Goal: Navigation & Orientation: Find specific page/section

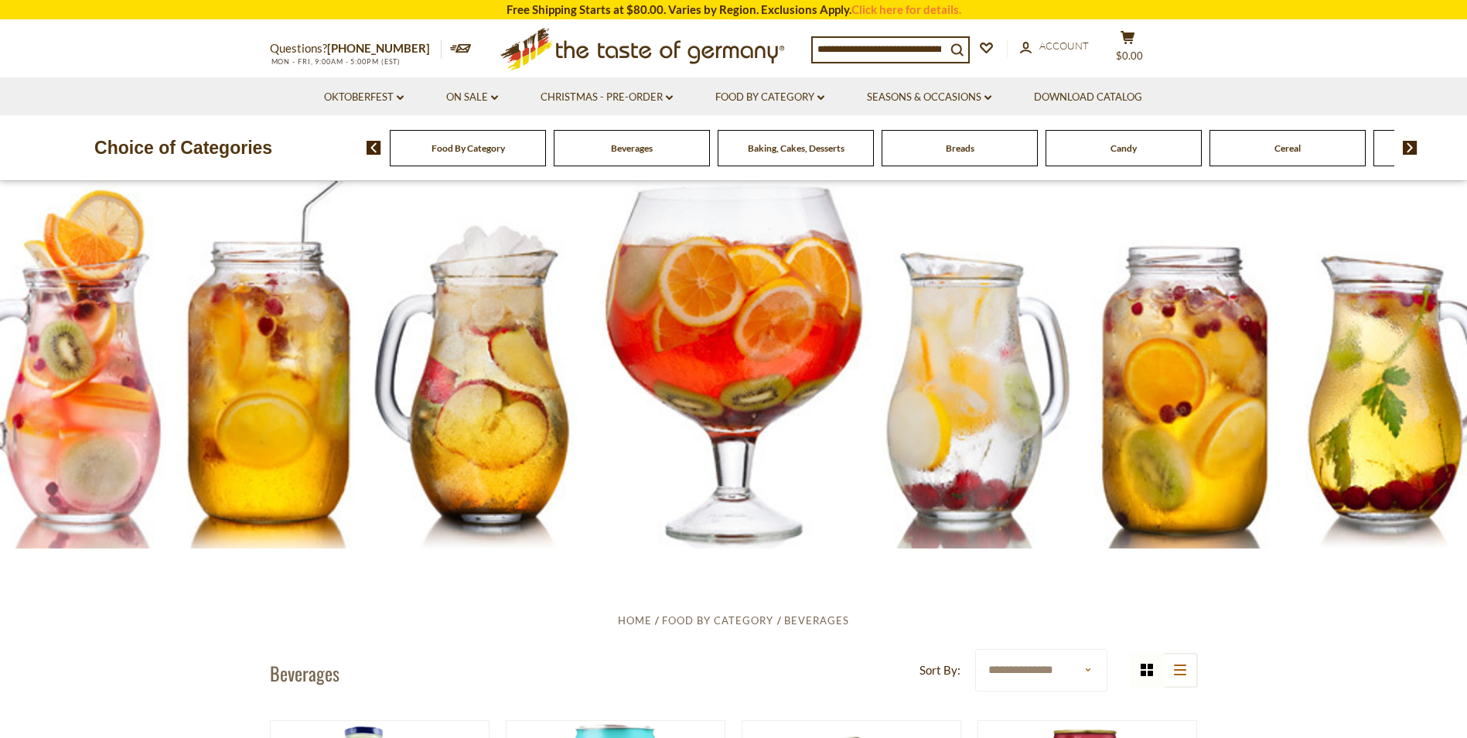
click at [459, 154] on span "Food By Category" at bounding box center [468, 148] width 73 height 12
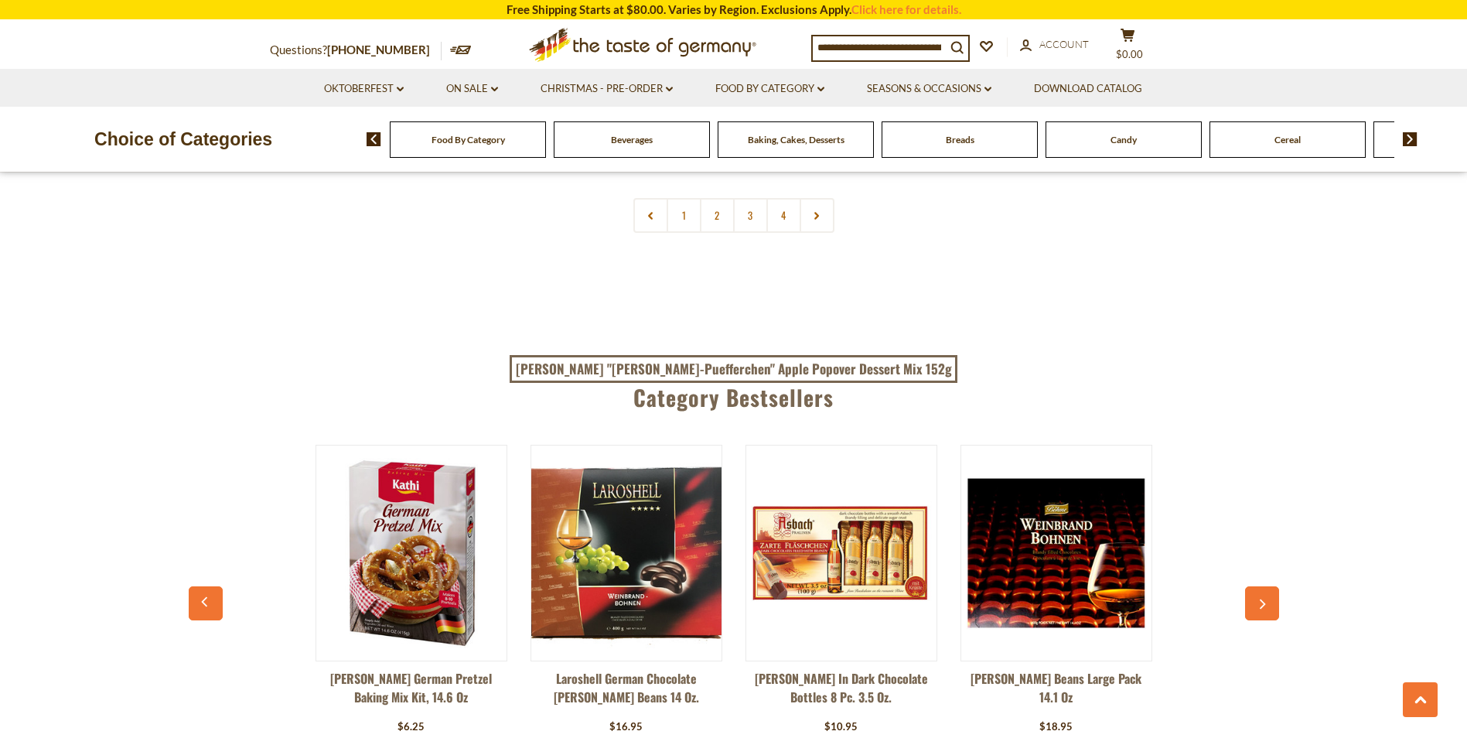
scroll to position [3480, 0]
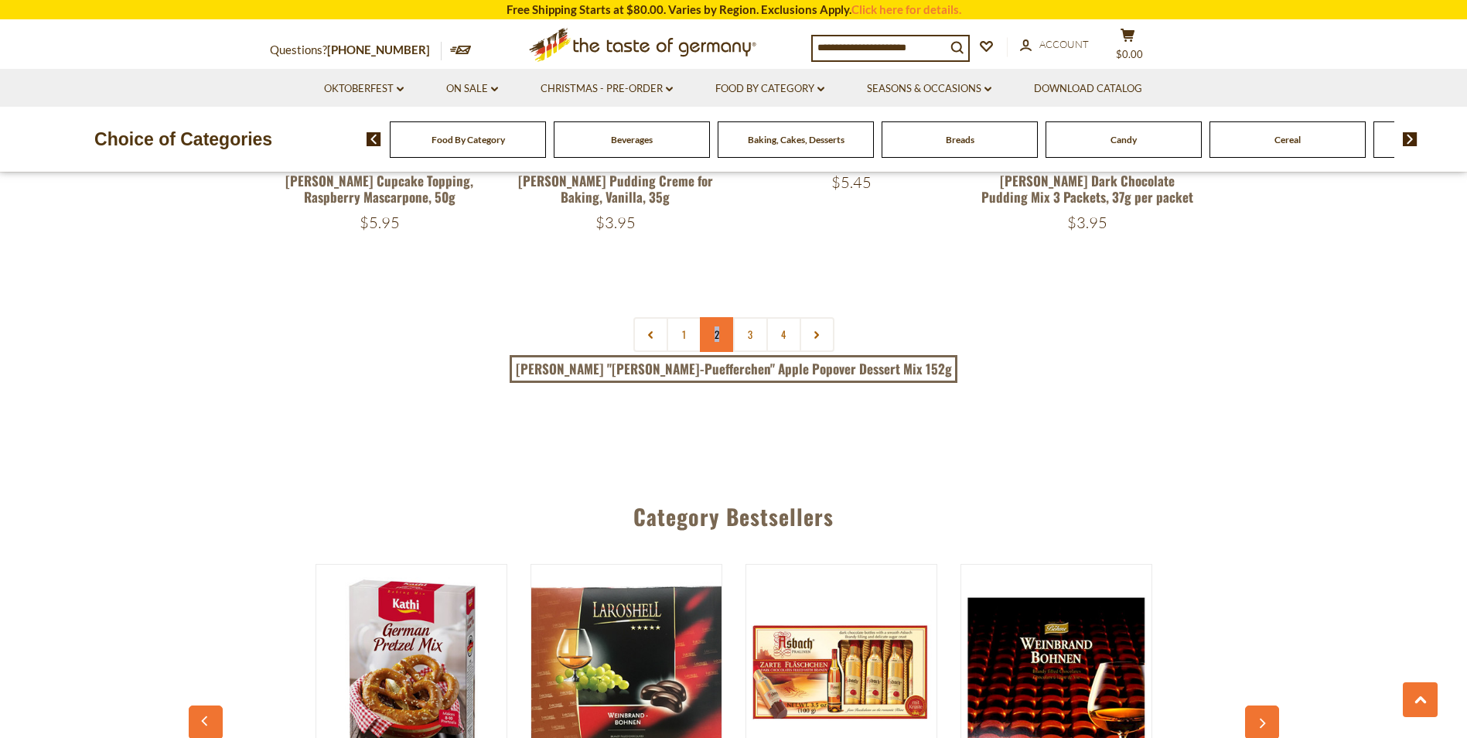
click at [717, 317] on link "2" at bounding box center [717, 334] width 35 height 35
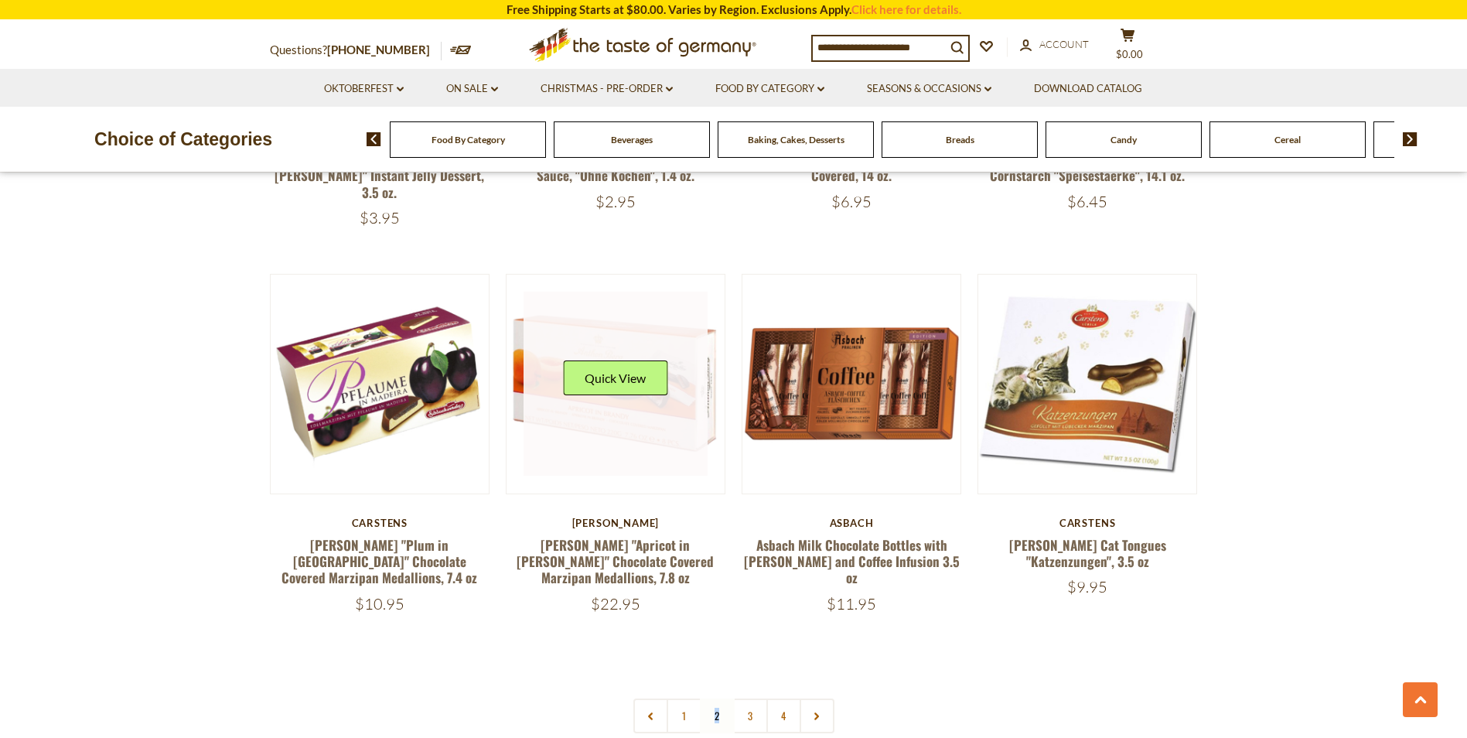
scroll to position [3452, 0]
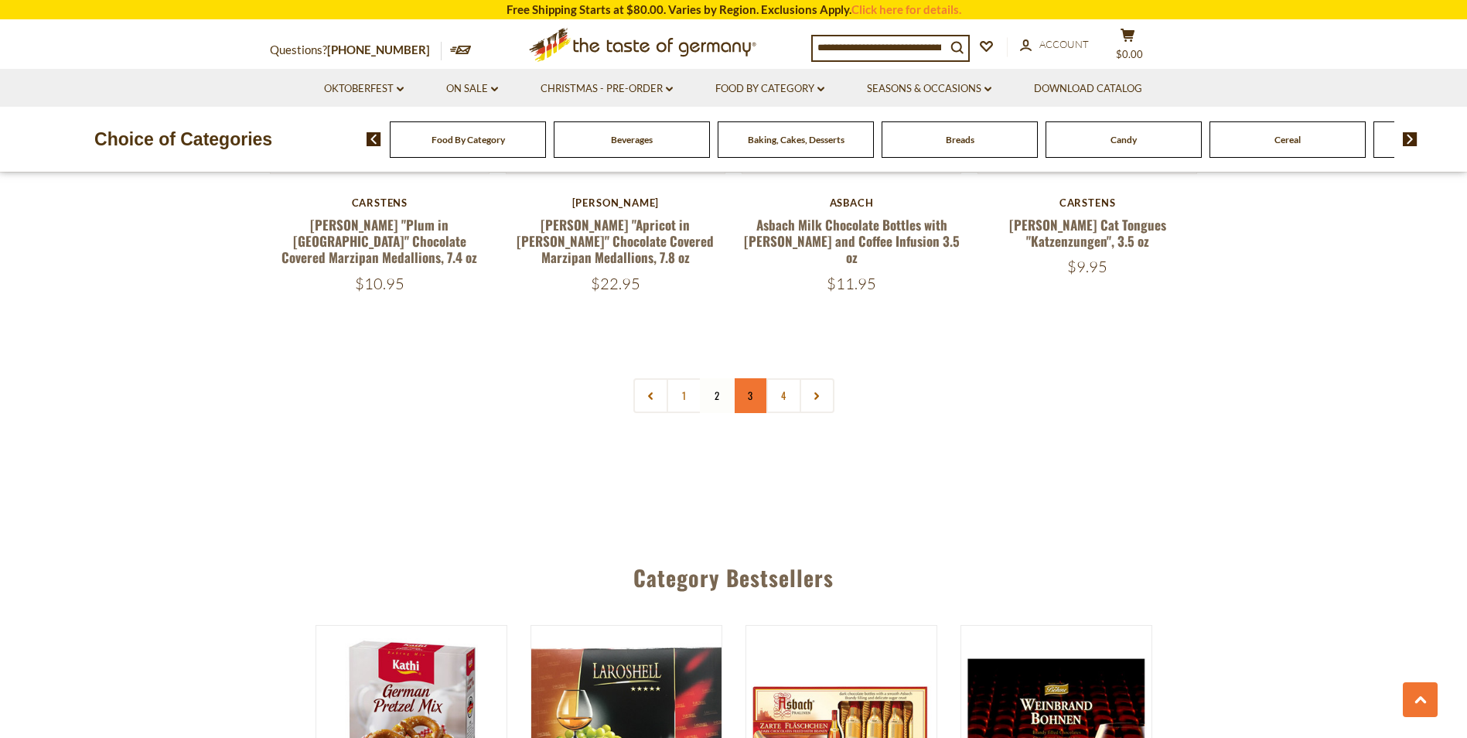
click at [755, 378] on link "3" at bounding box center [750, 395] width 35 height 35
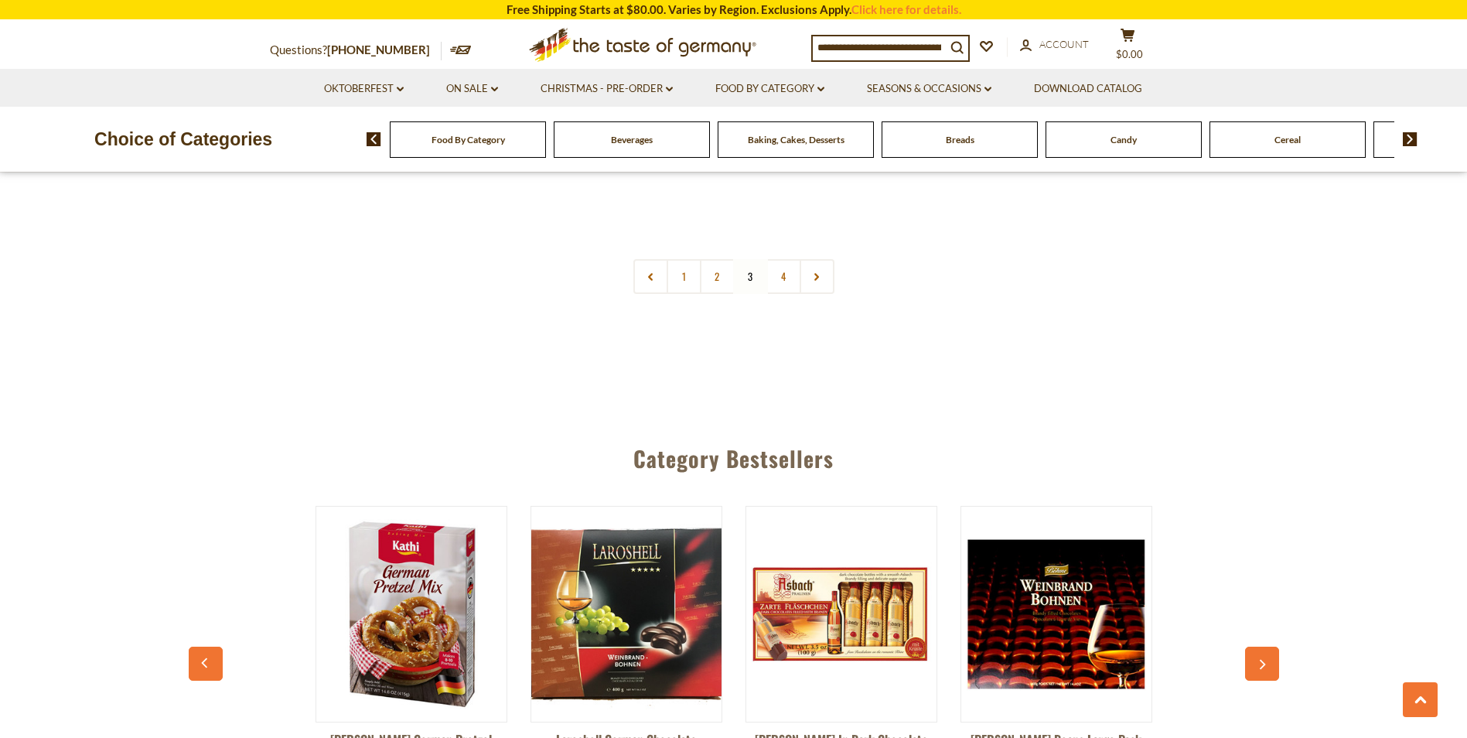
scroll to position [3530, 0]
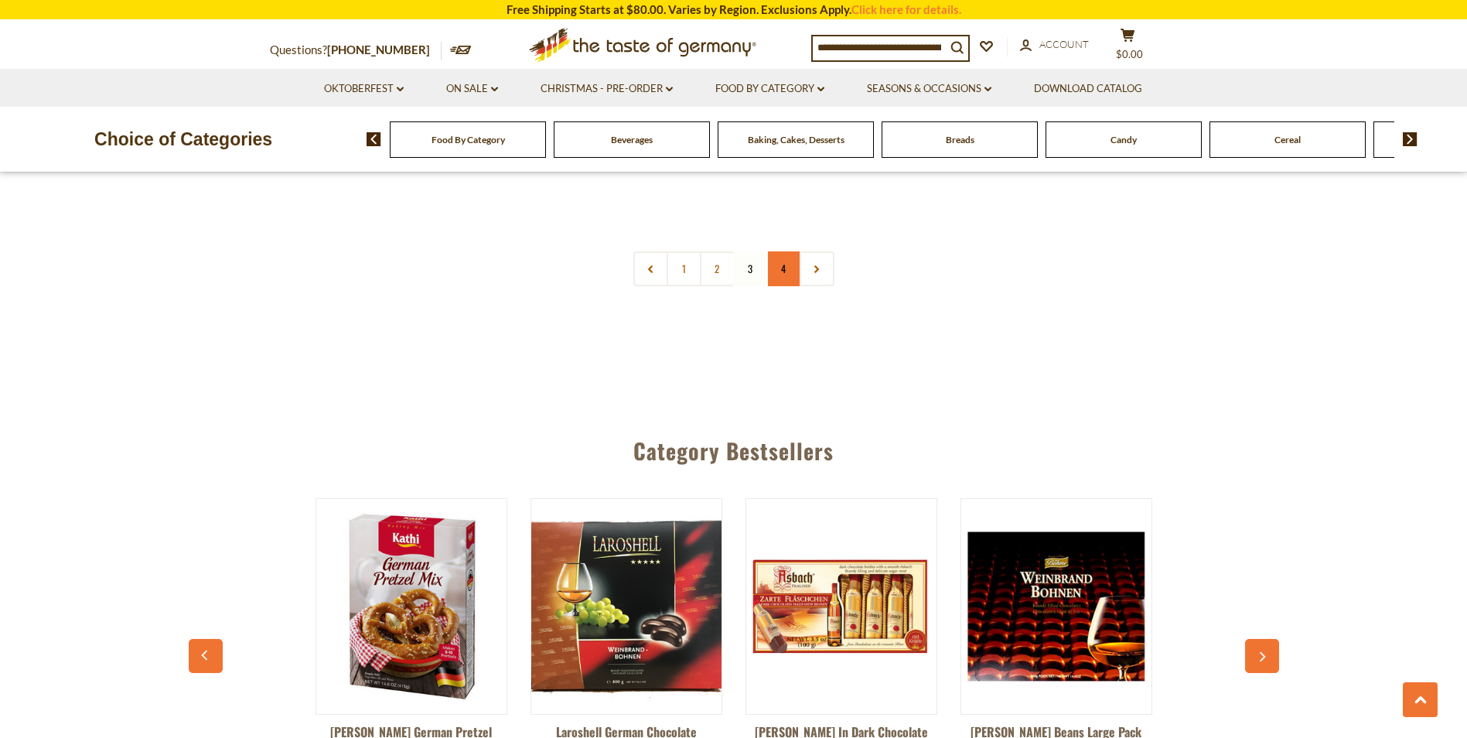
click at [783, 251] on link "4" at bounding box center [783, 268] width 35 height 35
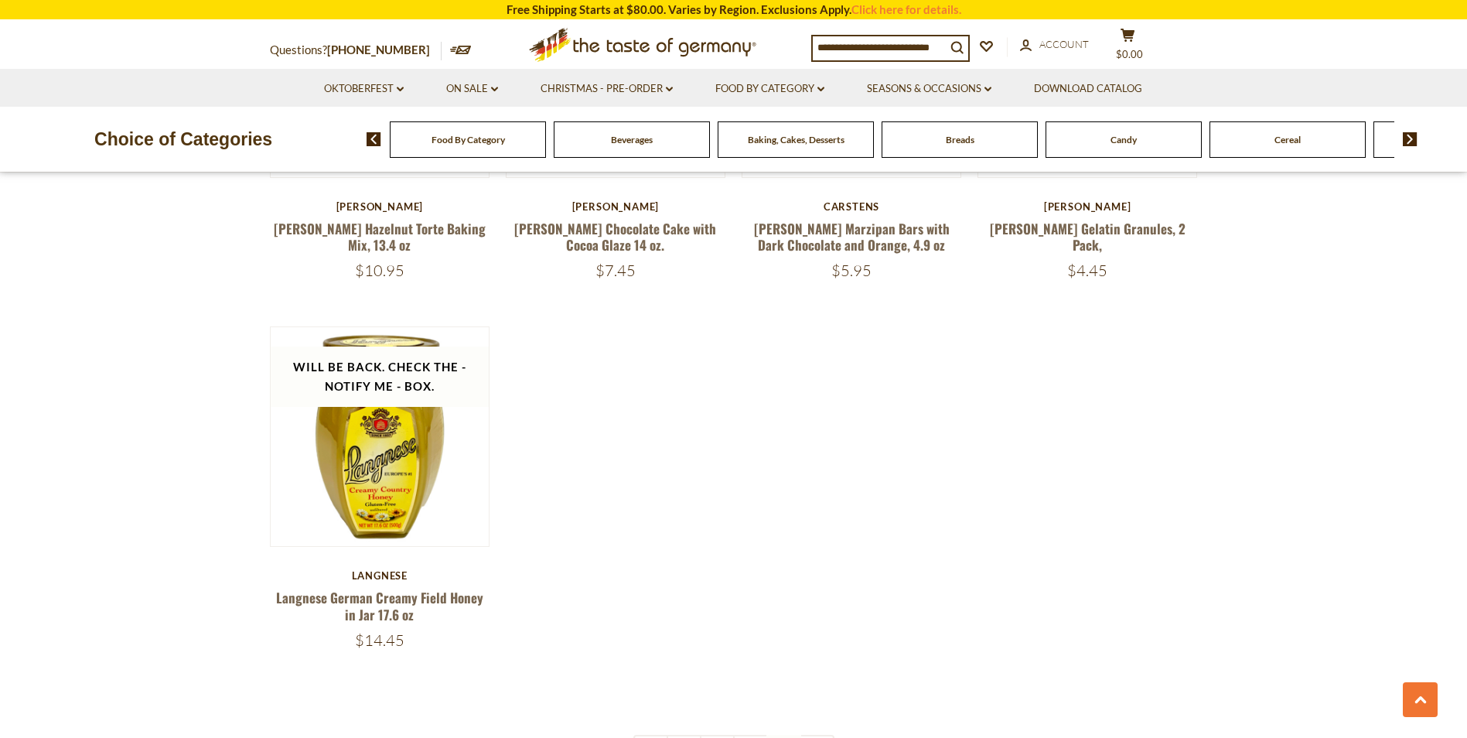
scroll to position [2215, 0]
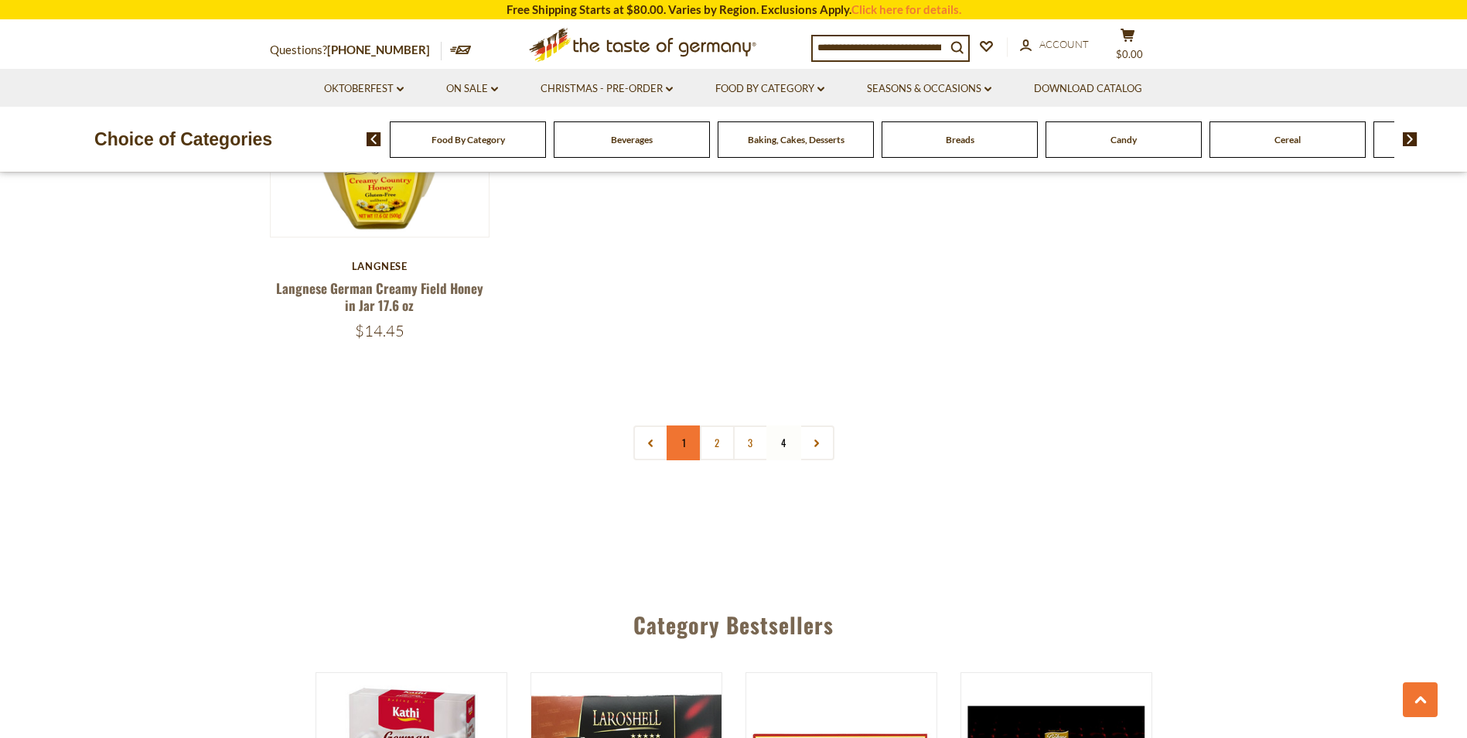
click at [686, 425] on link "1" at bounding box center [684, 442] width 35 height 35
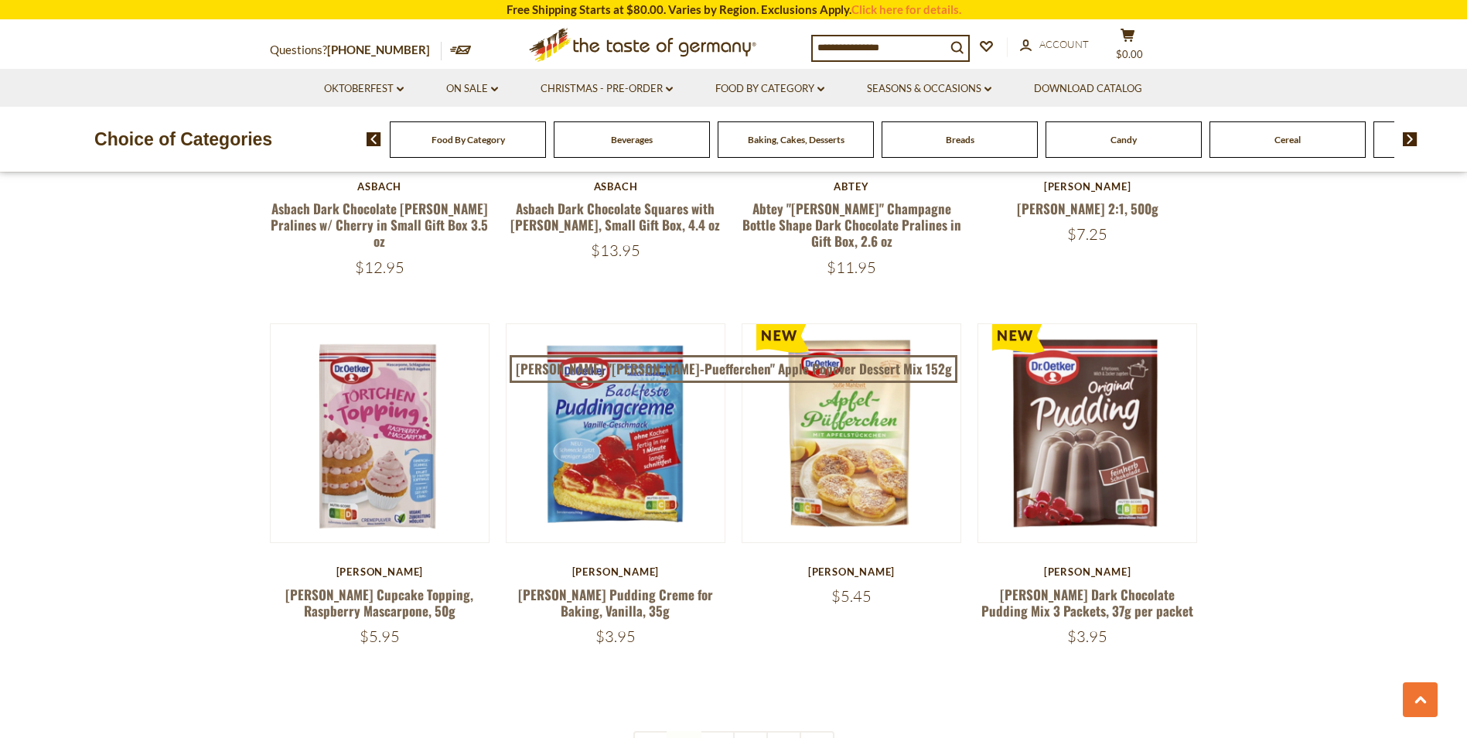
scroll to position [3093, 0]
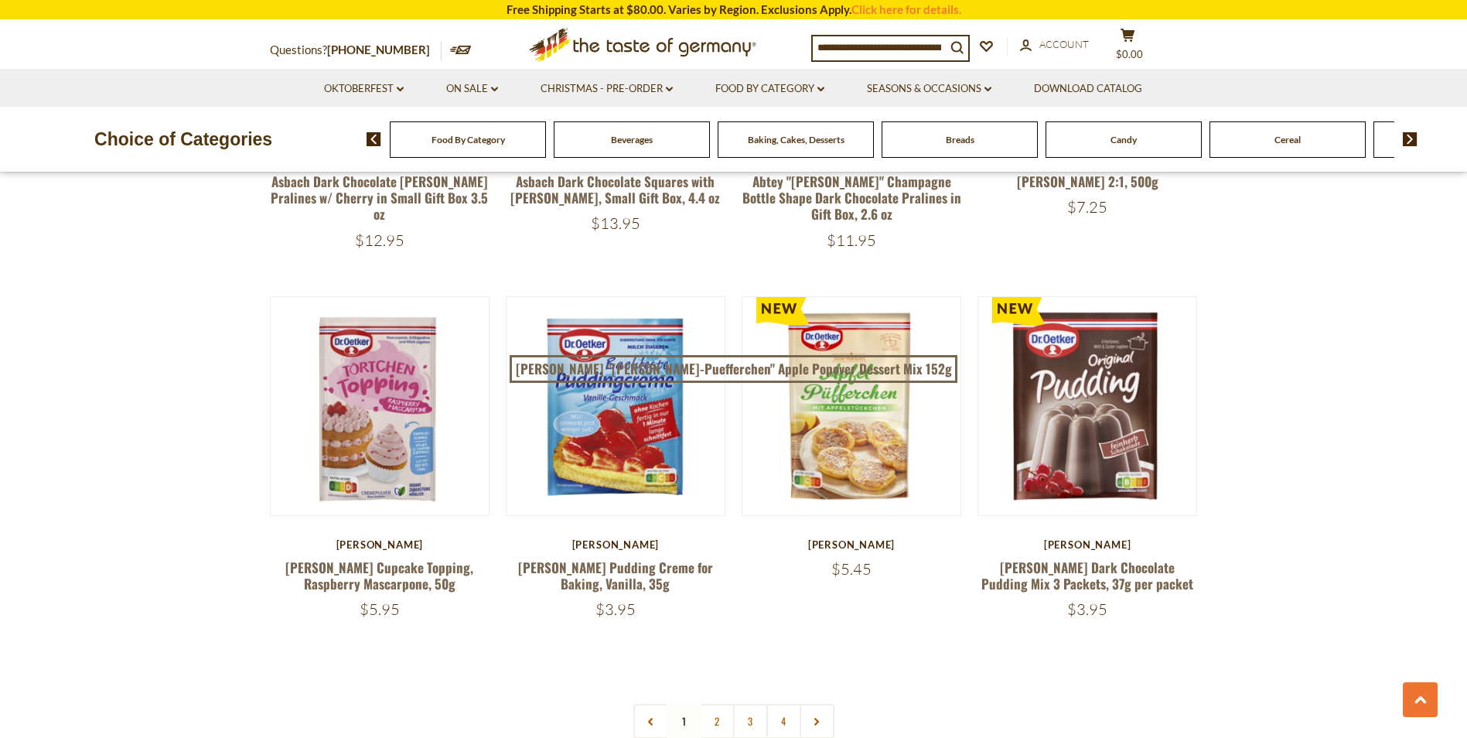
click at [1418, 139] on div "Food By Category Beverages Baking, Cakes, Desserts Breads Candy Cereal Cookies …" at bounding box center [917, 139] width 1100 height 37
click at [1410, 138] on img at bounding box center [1410, 139] width 15 height 14
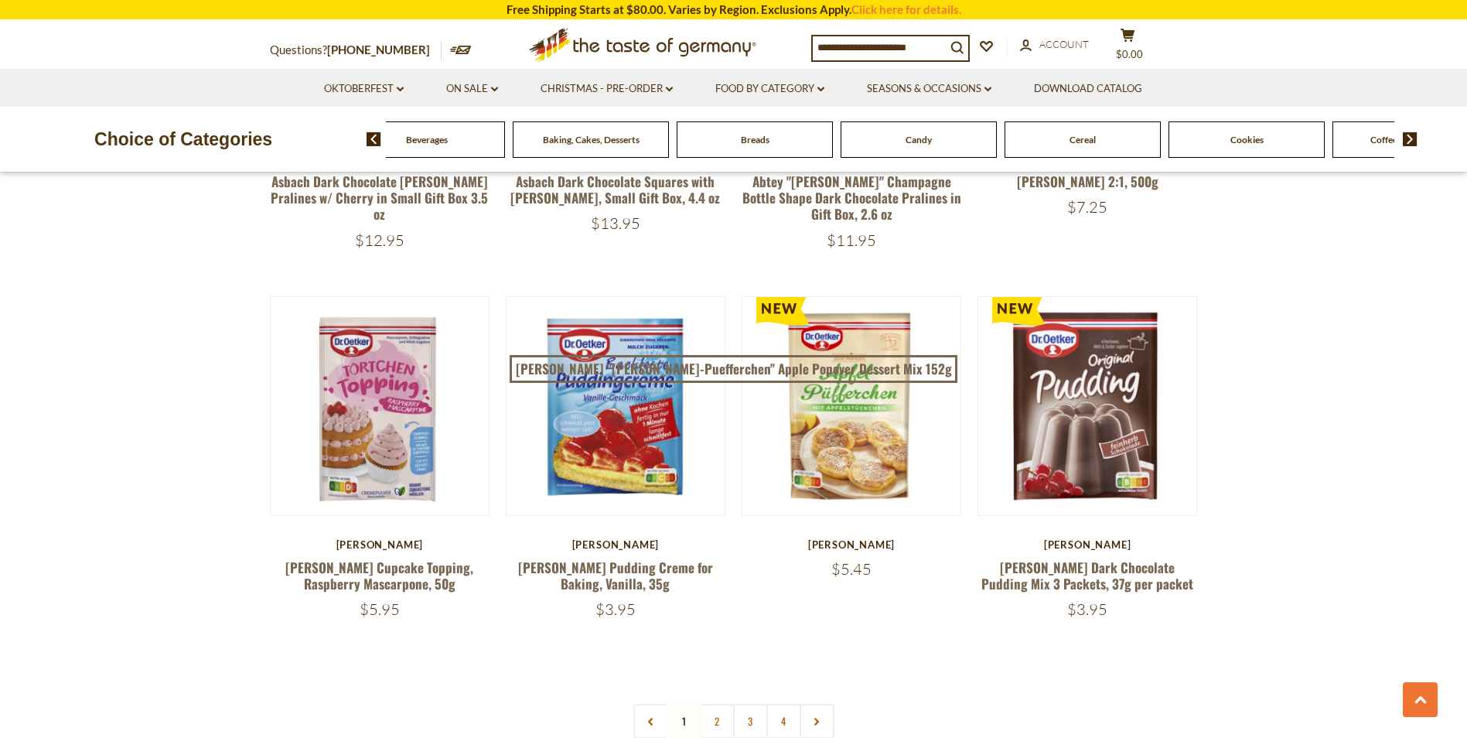
click at [1411, 138] on img at bounding box center [1410, 139] width 15 height 14
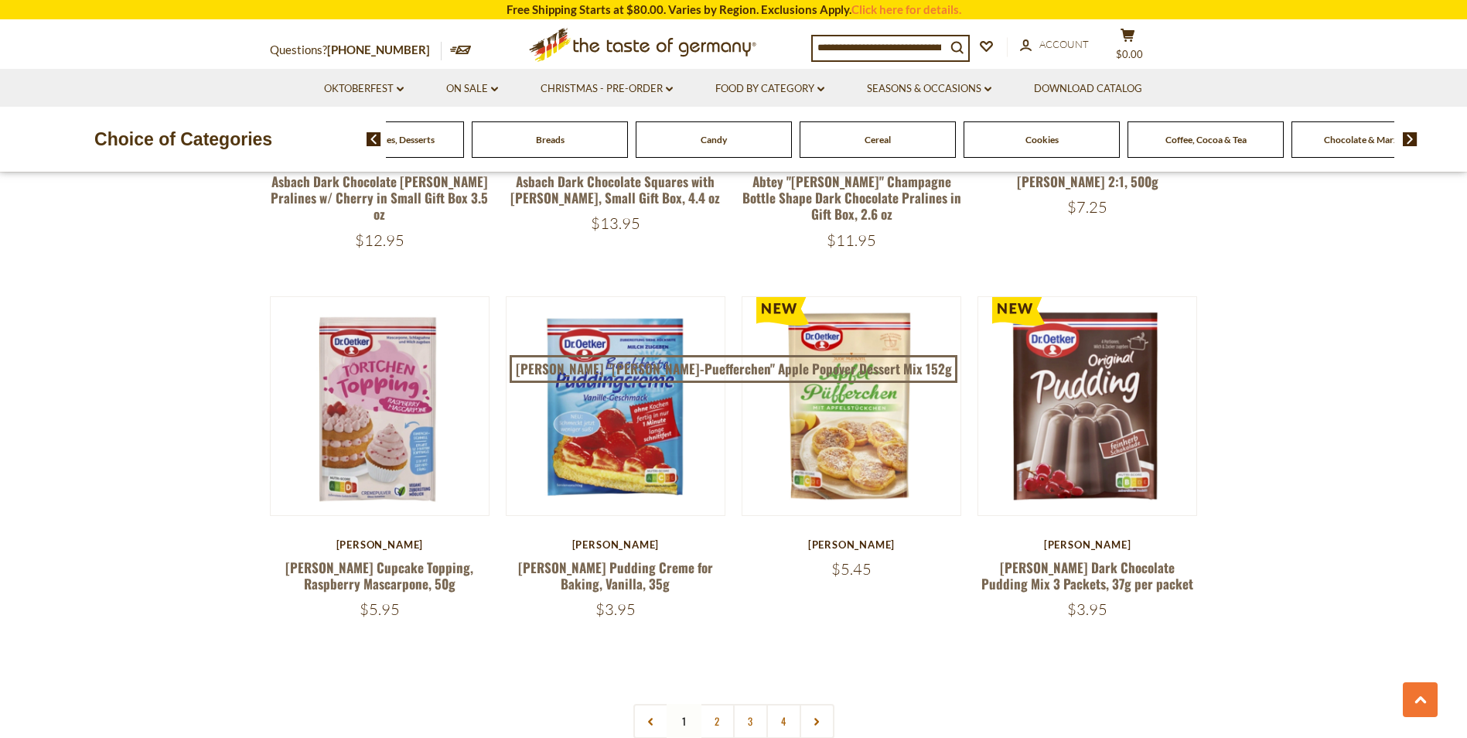
click at [1411, 138] on img at bounding box center [1410, 139] width 15 height 14
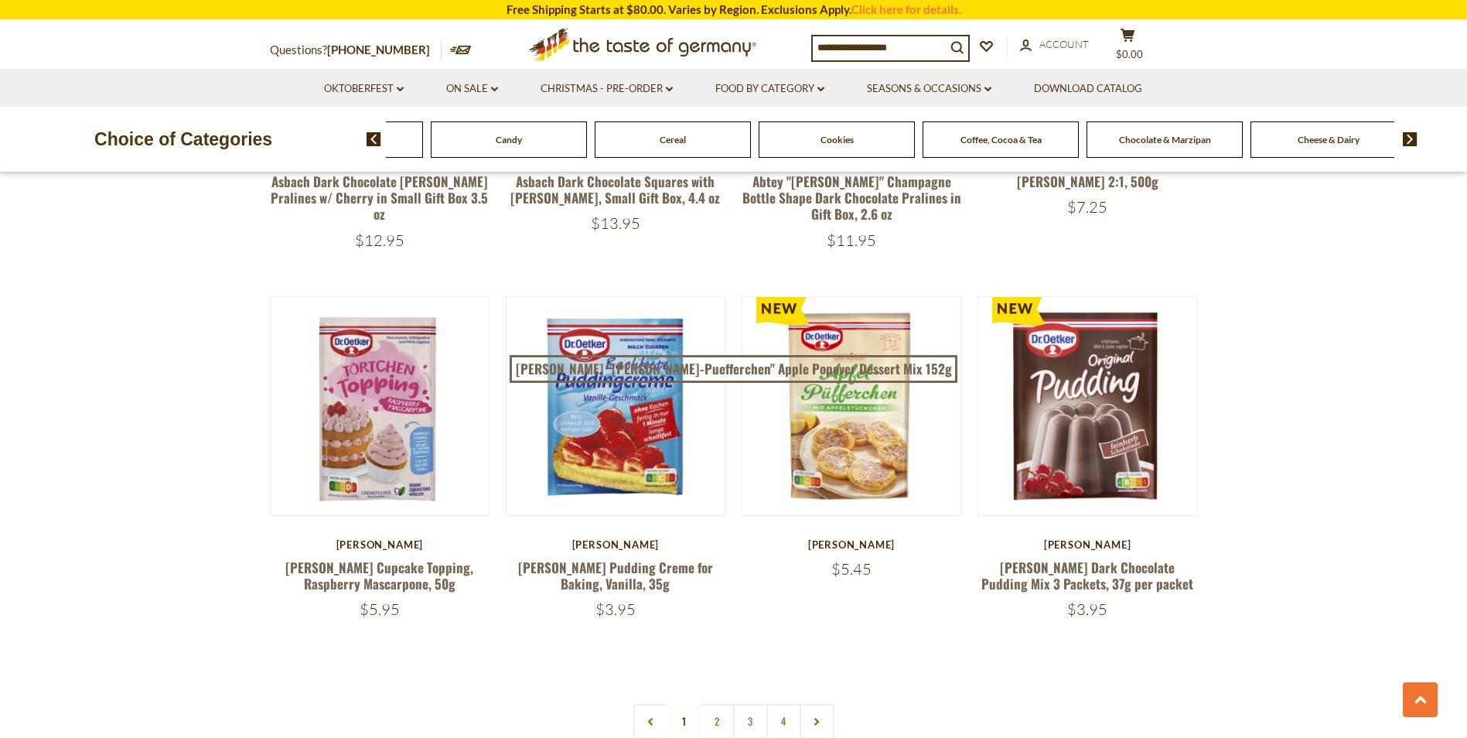
click at [1411, 138] on img at bounding box center [1410, 139] width 15 height 14
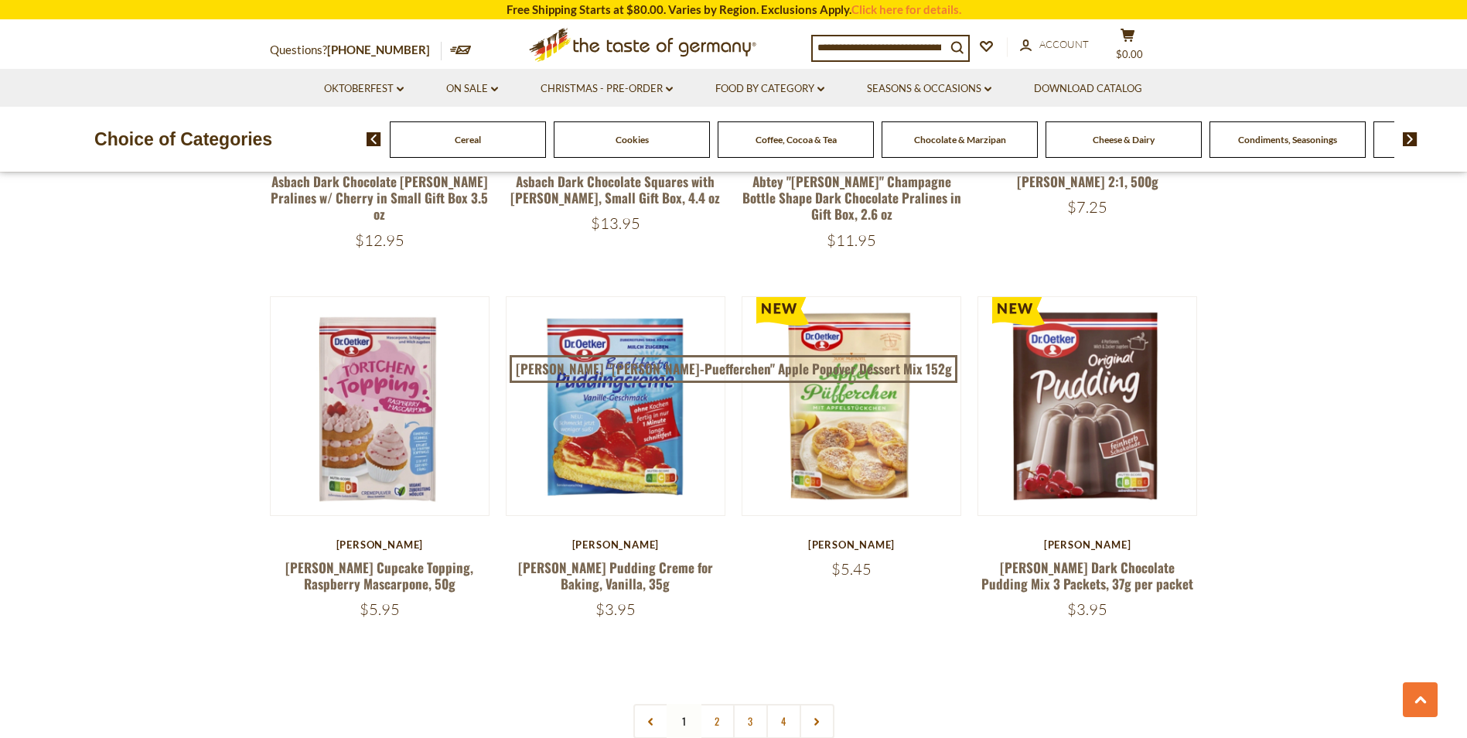
click at [1268, 136] on span "Condiments, Seasonings" at bounding box center [1287, 140] width 99 height 12
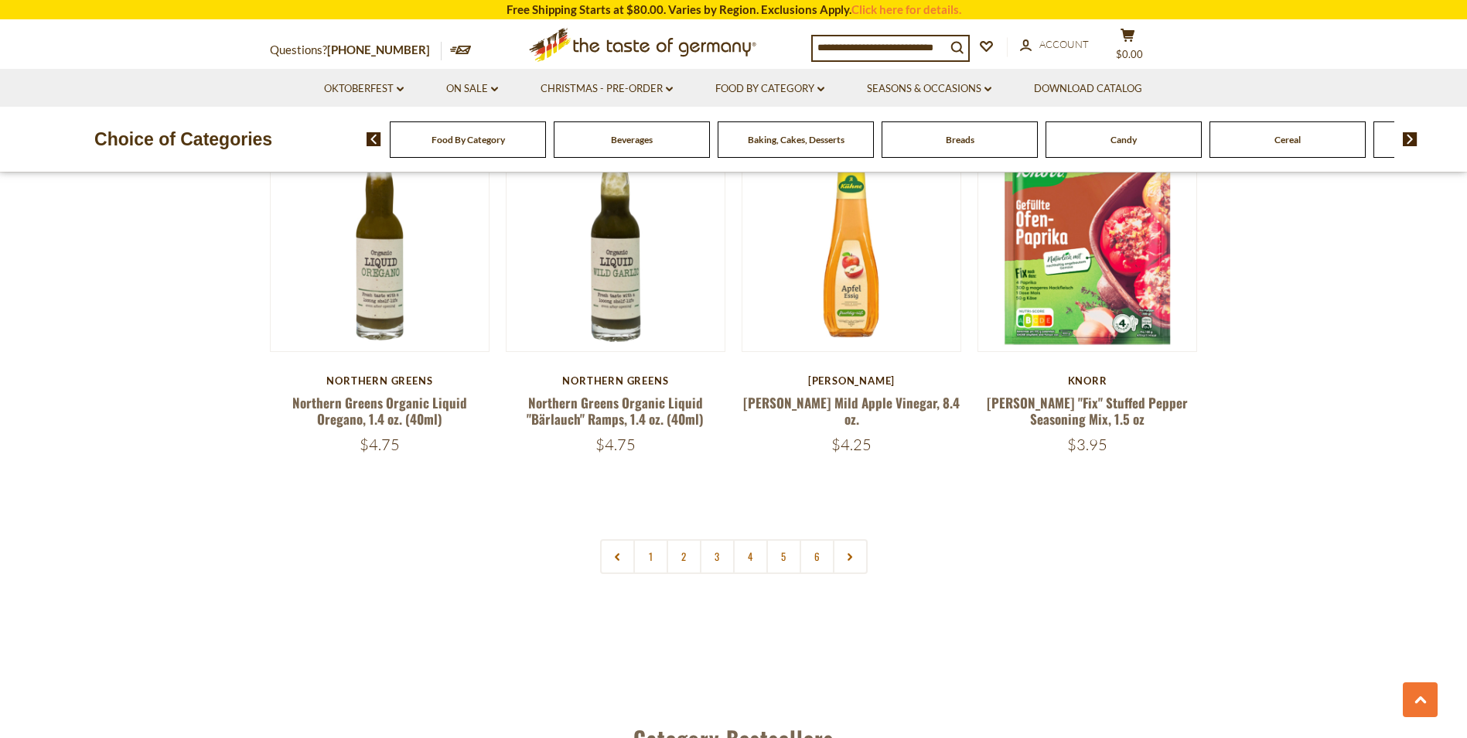
scroll to position [3712, 0]
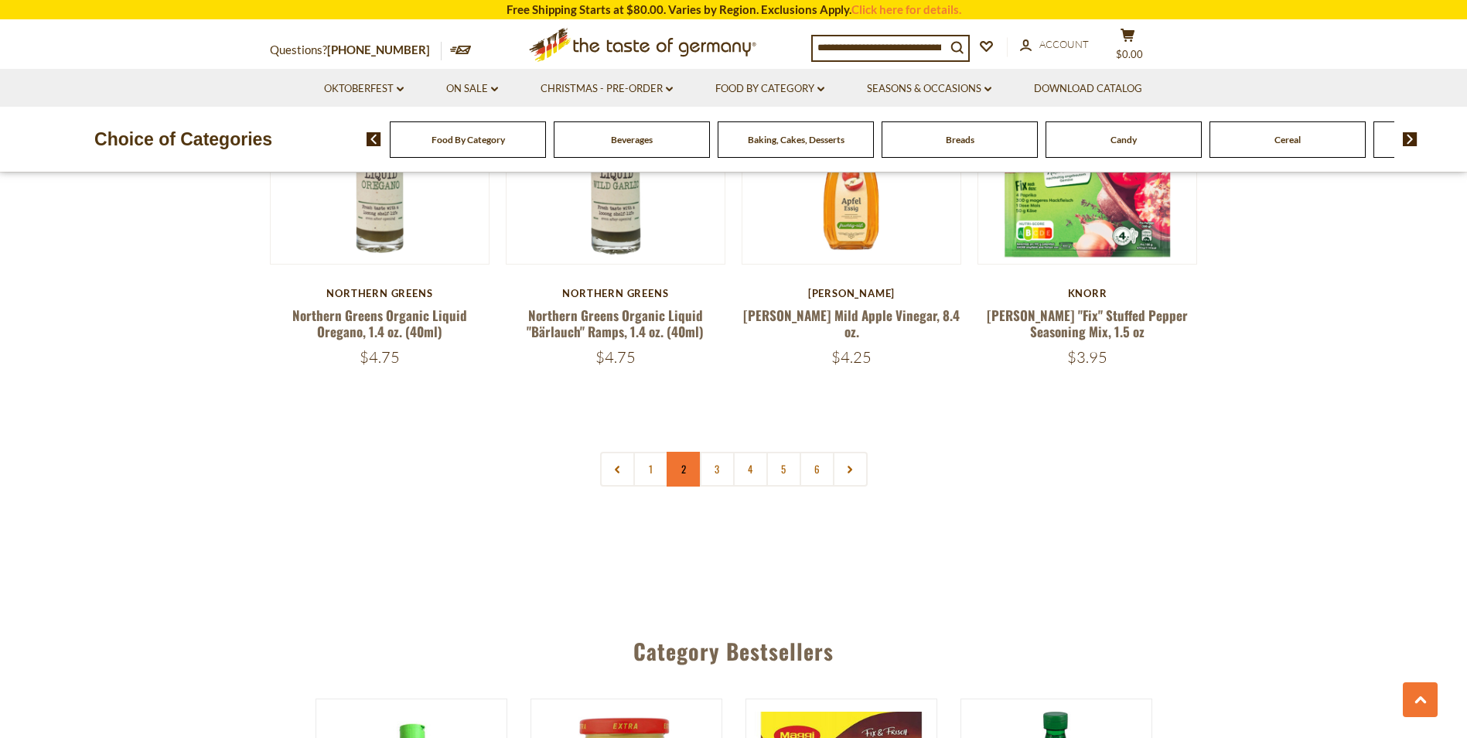
click at [688, 452] on link "2" at bounding box center [684, 469] width 35 height 35
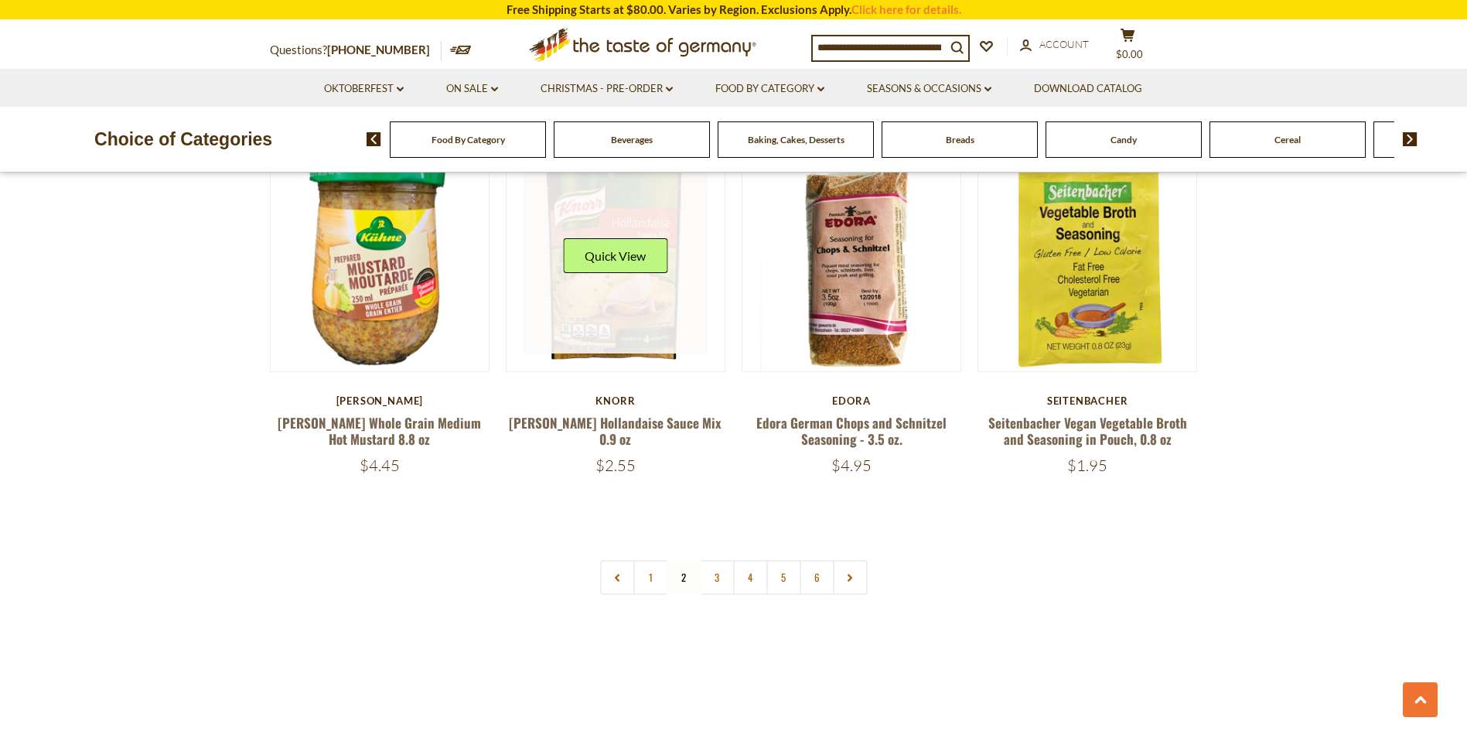
scroll to position [3588, 0]
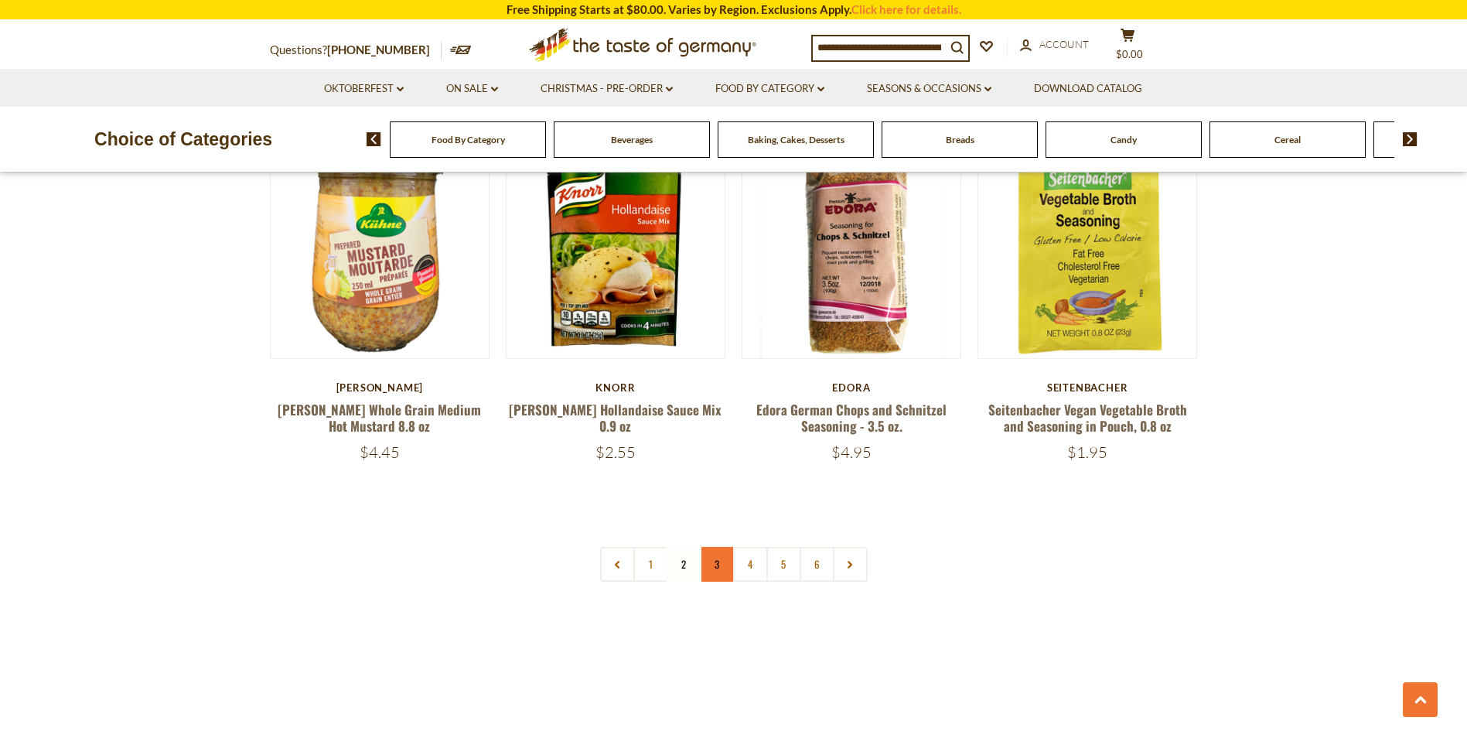
click at [723, 547] on link "3" at bounding box center [717, 564] width 35 height 35
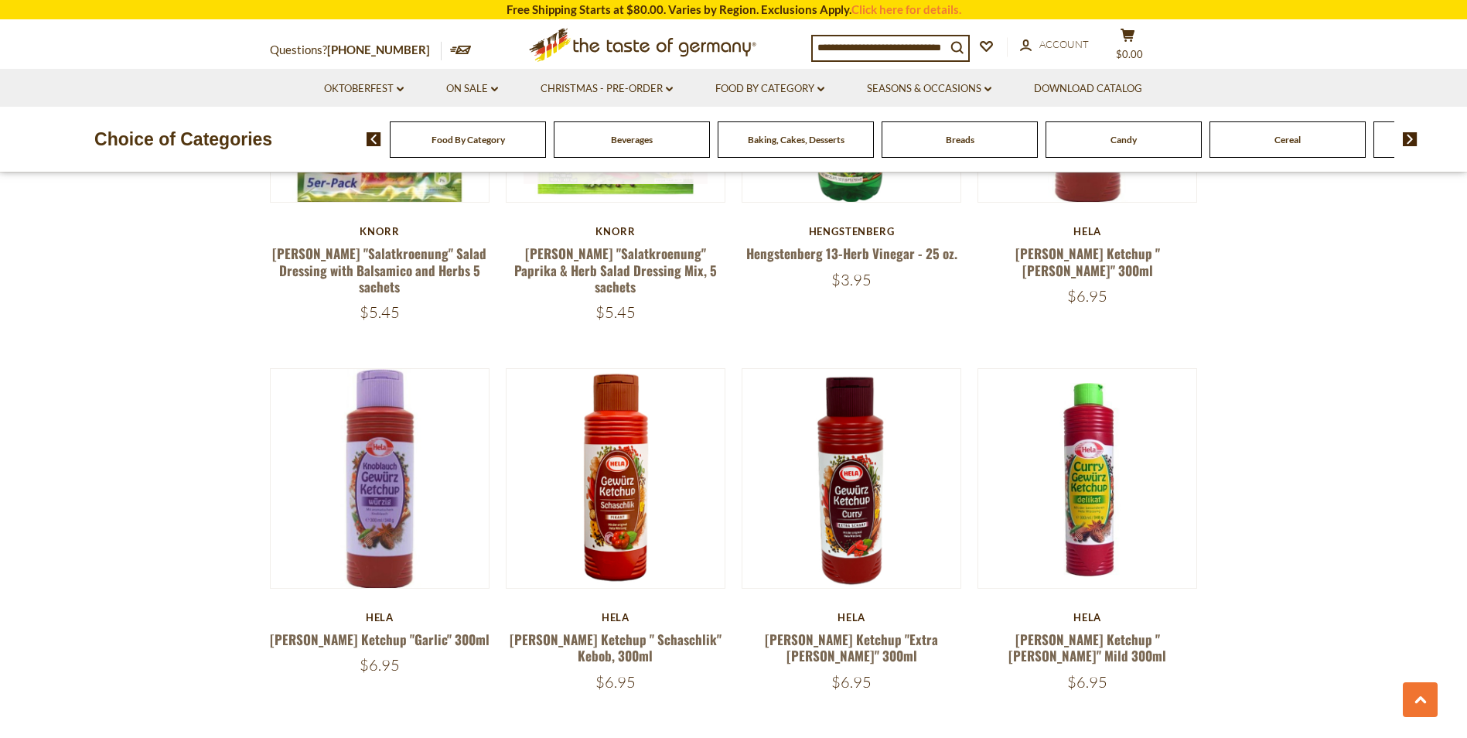
scroll to position [2660, 0]
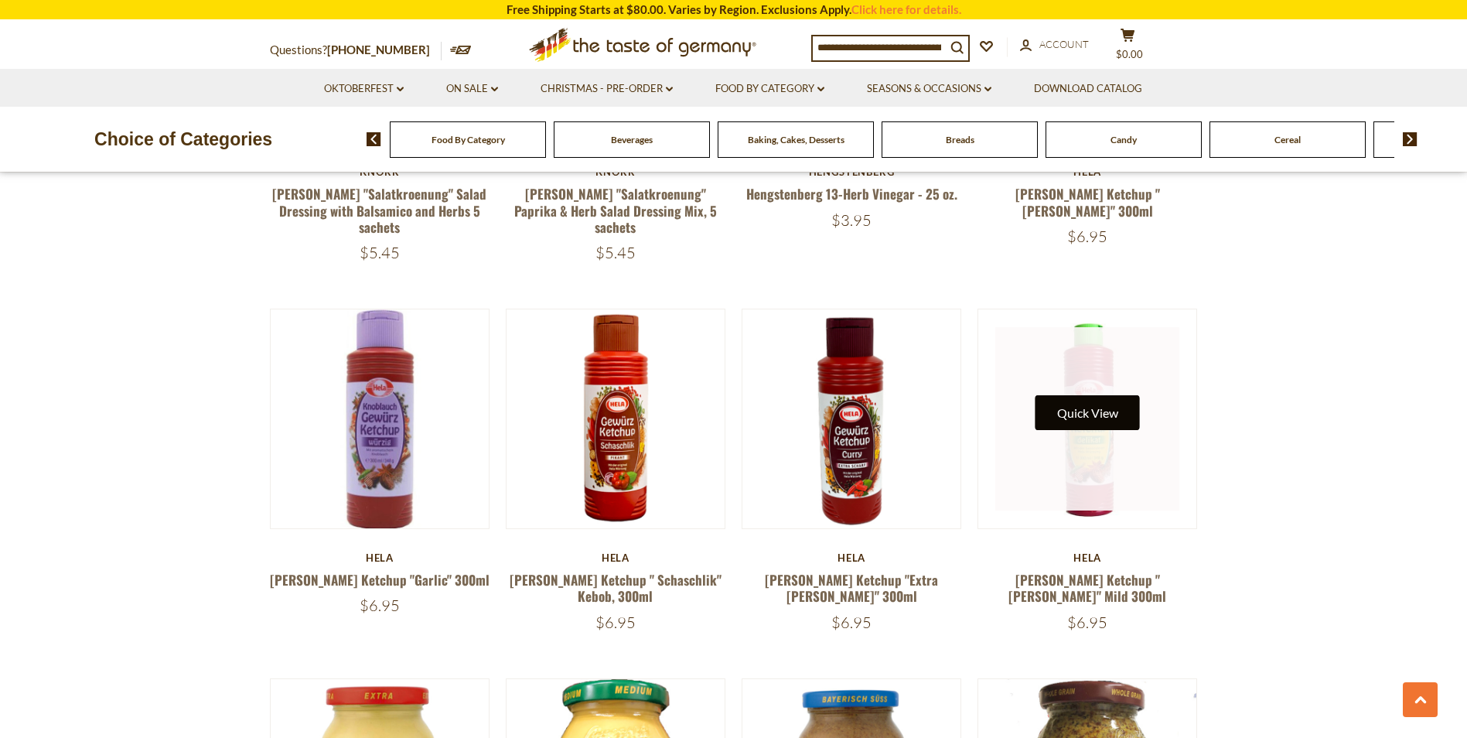
click at [1085, 395] on button "Quick View" at bounding box center [1088, 412] width 104 height 35
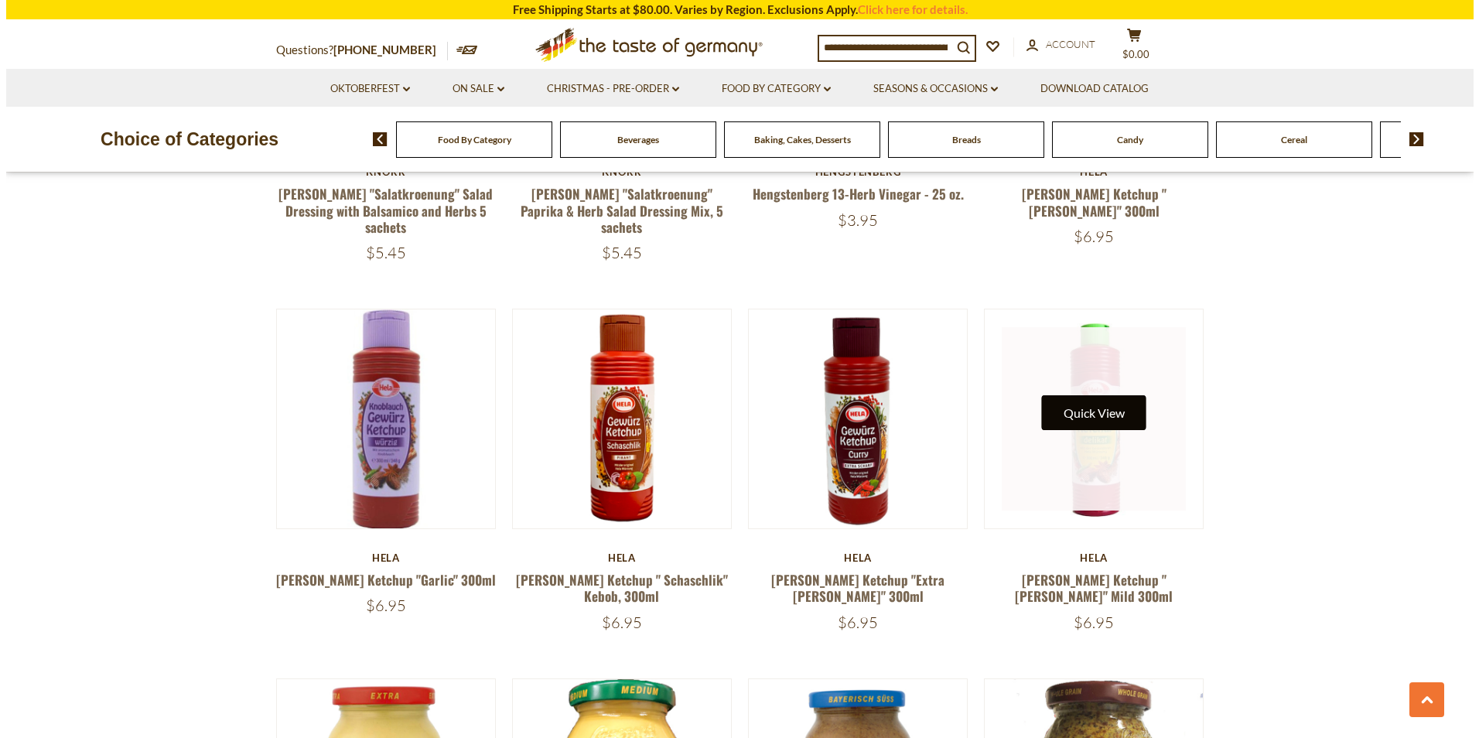
scroll to position [2663, 0]
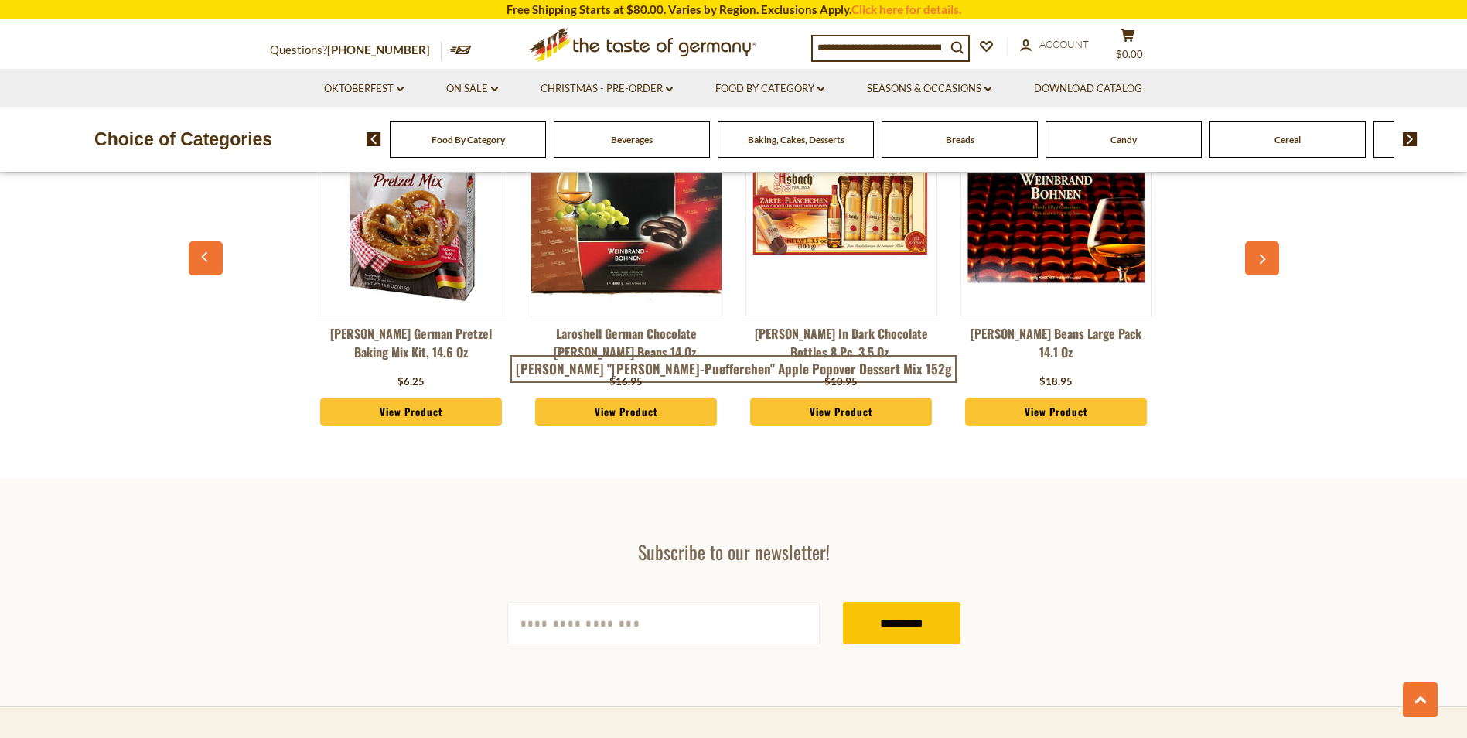
scroll to position [3749, 0]
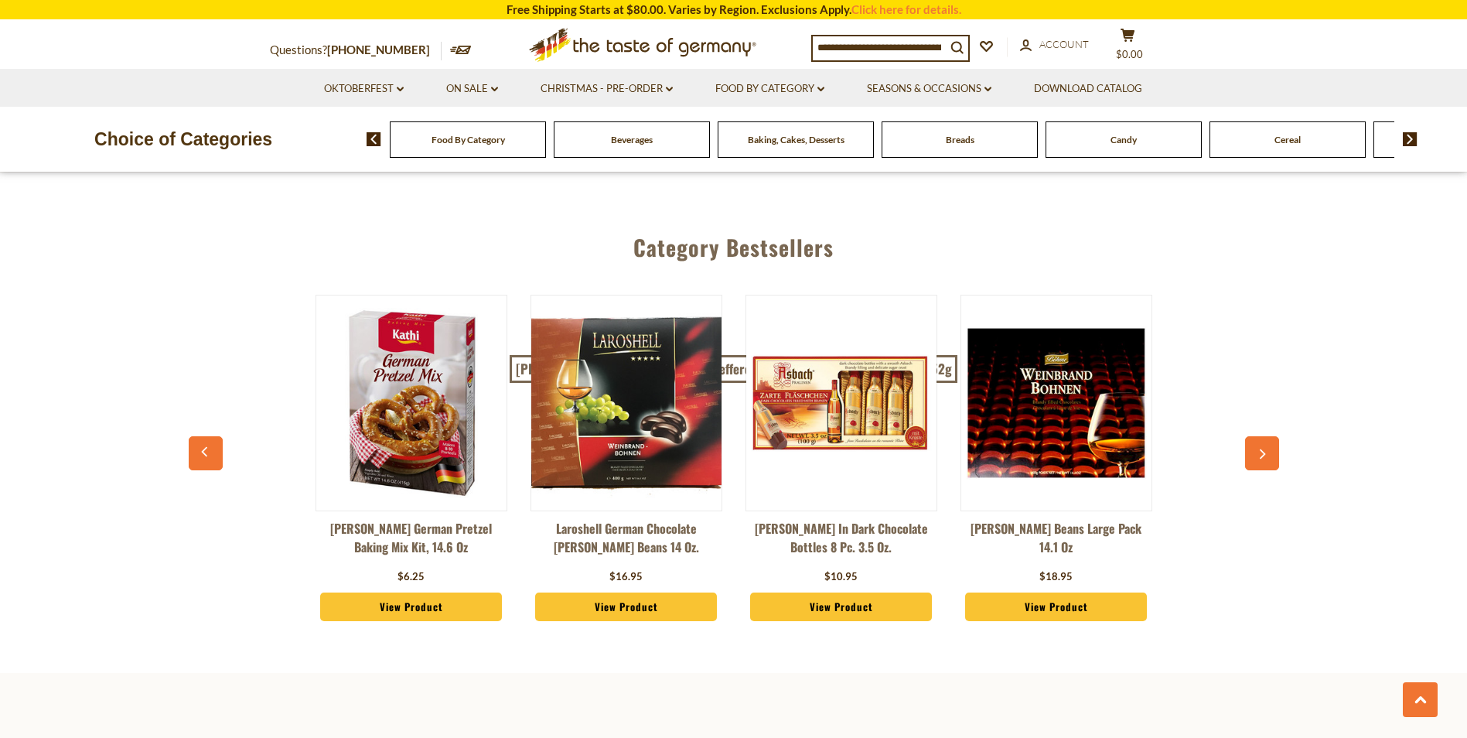
click at [1413, 138] on img at bounding box center [1410, 139] width 15 height 14
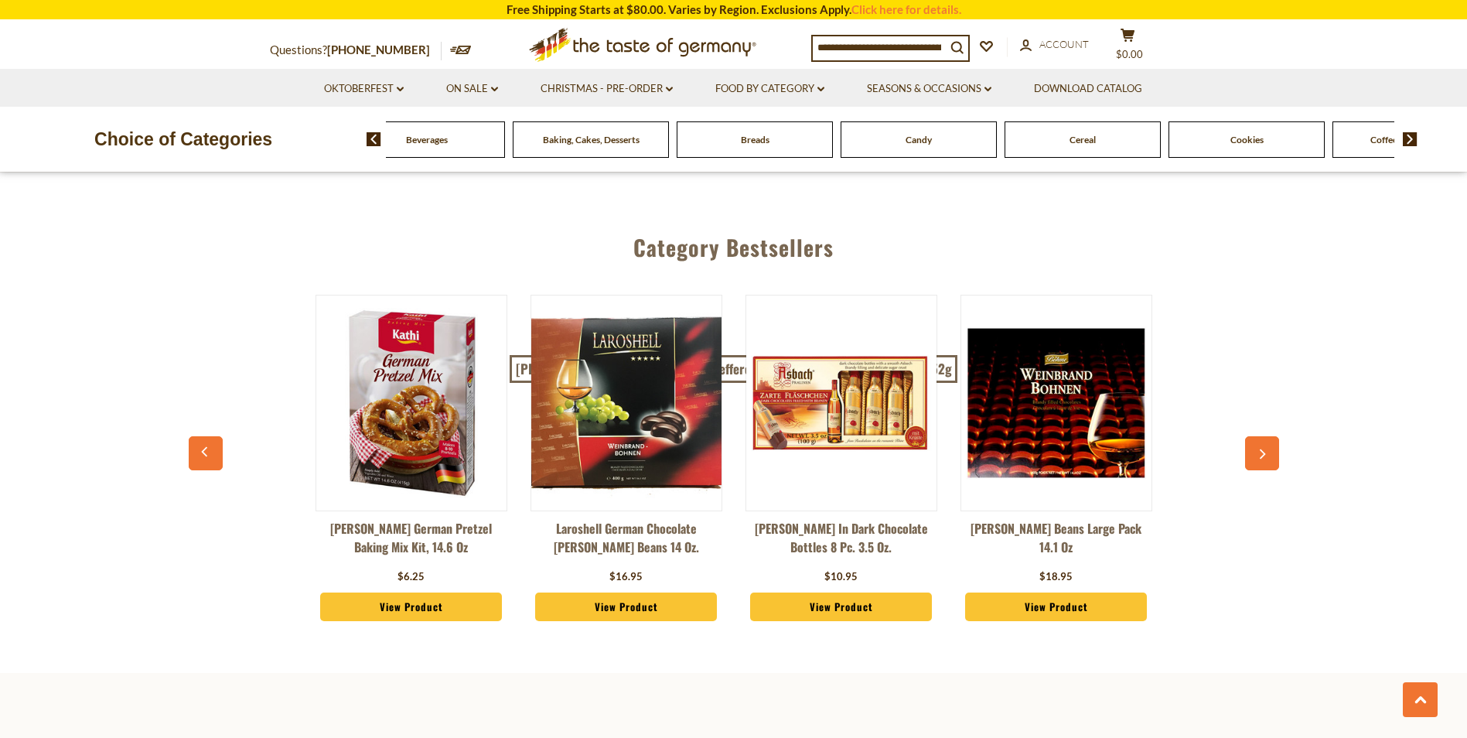
click at [1413, 138] on img at bounding box center [1410, 139] width 15 height 14
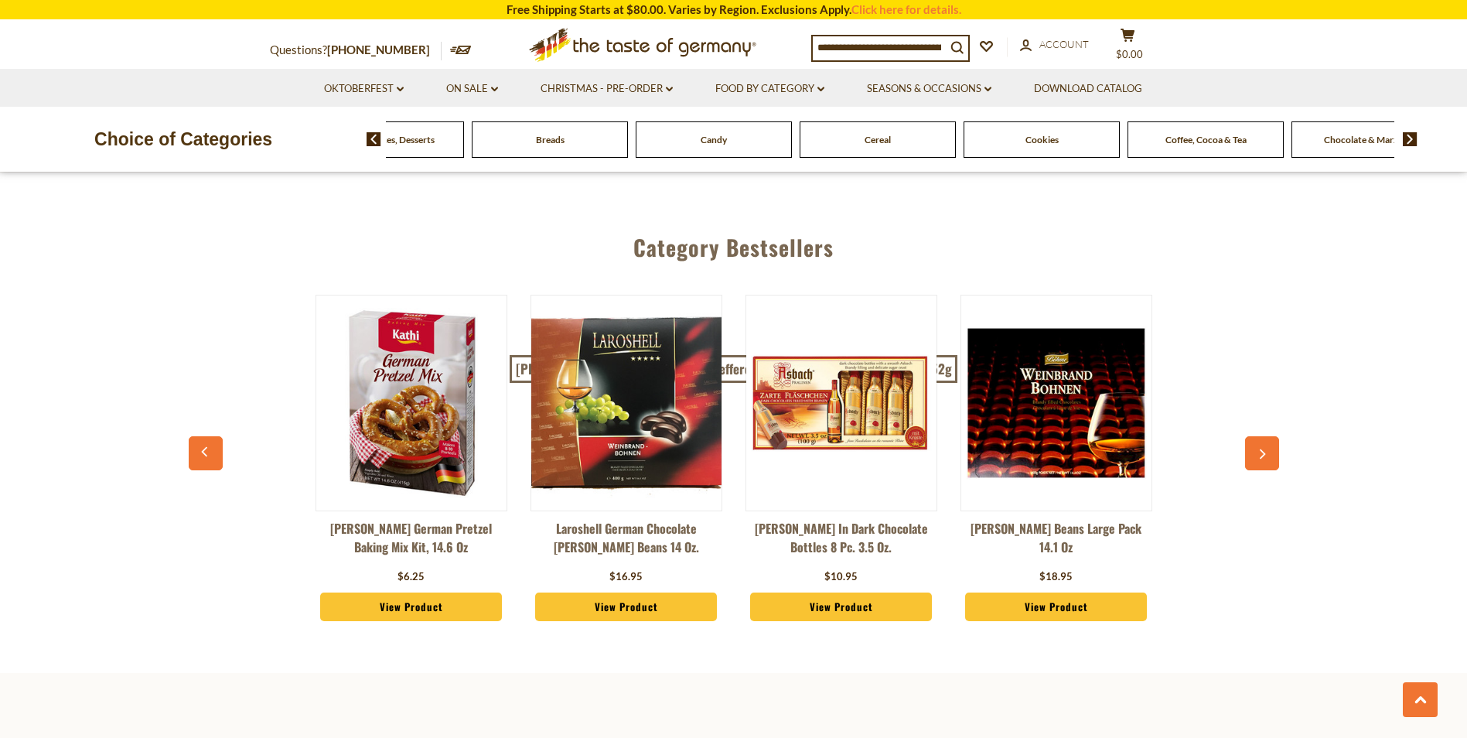
click at [1413, 138] on img at bounding box center [1410, 139] width 15 height 14
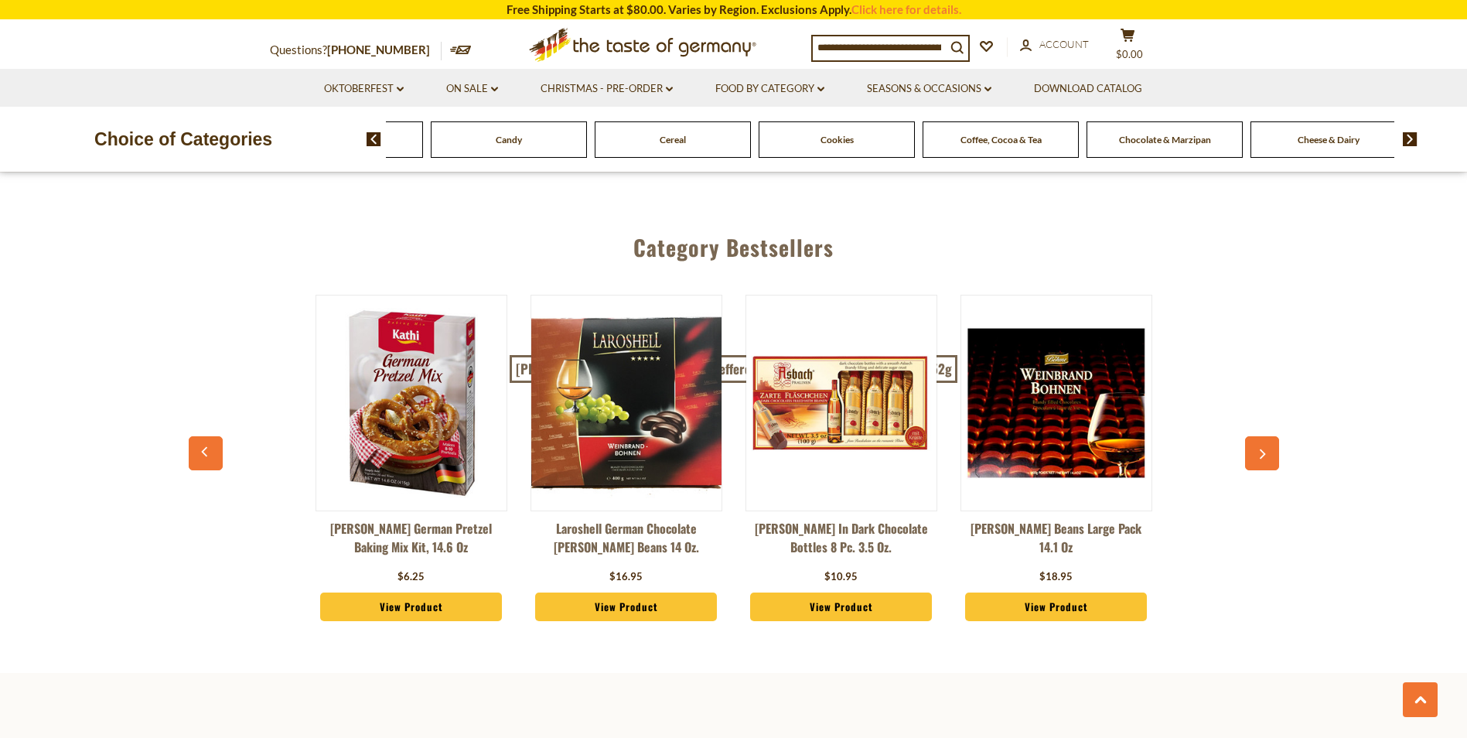
click at [1413, 138] on img at bounding box center [1410, 139] width 15 height 14
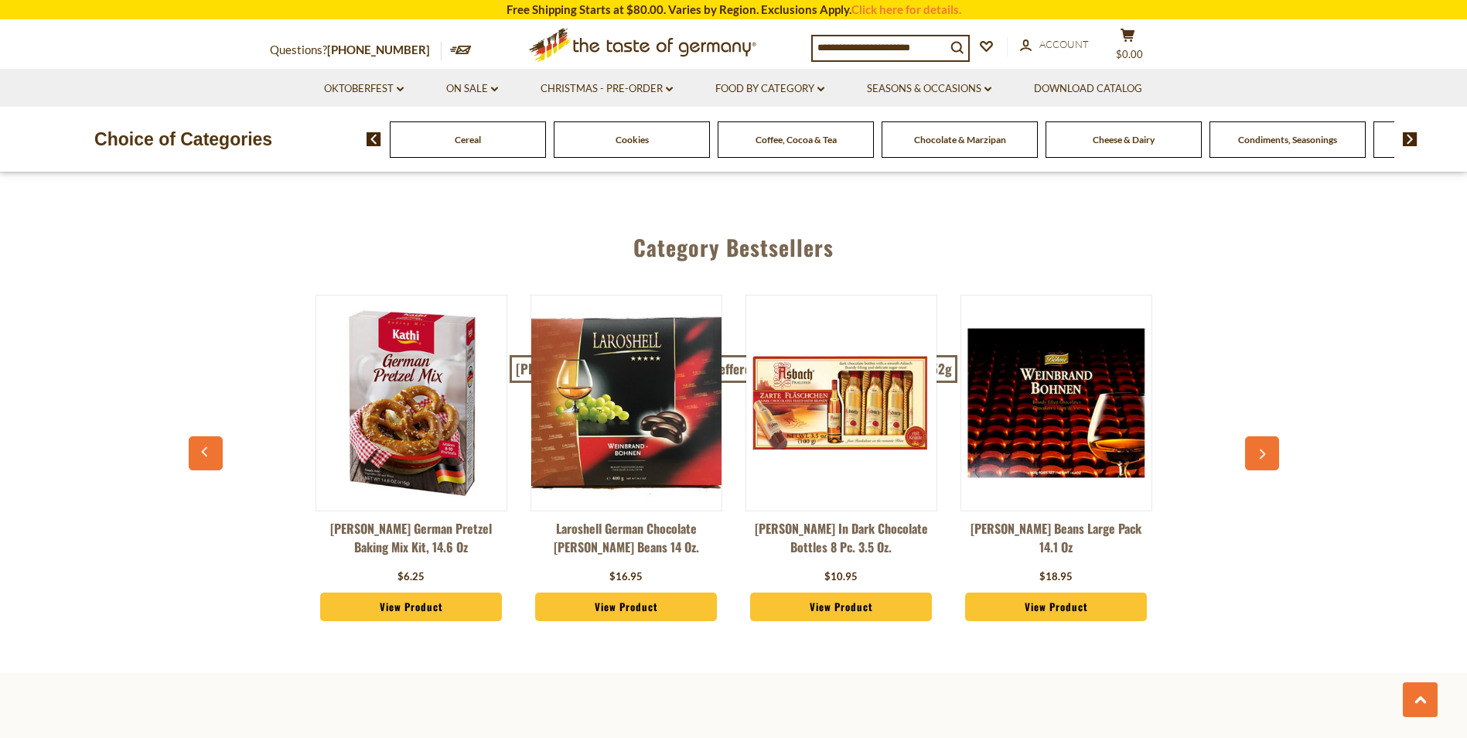
click at [1311, 139] on span "Condiments, Seasonings" at bounding box center [1287, 140] width 99 height 12
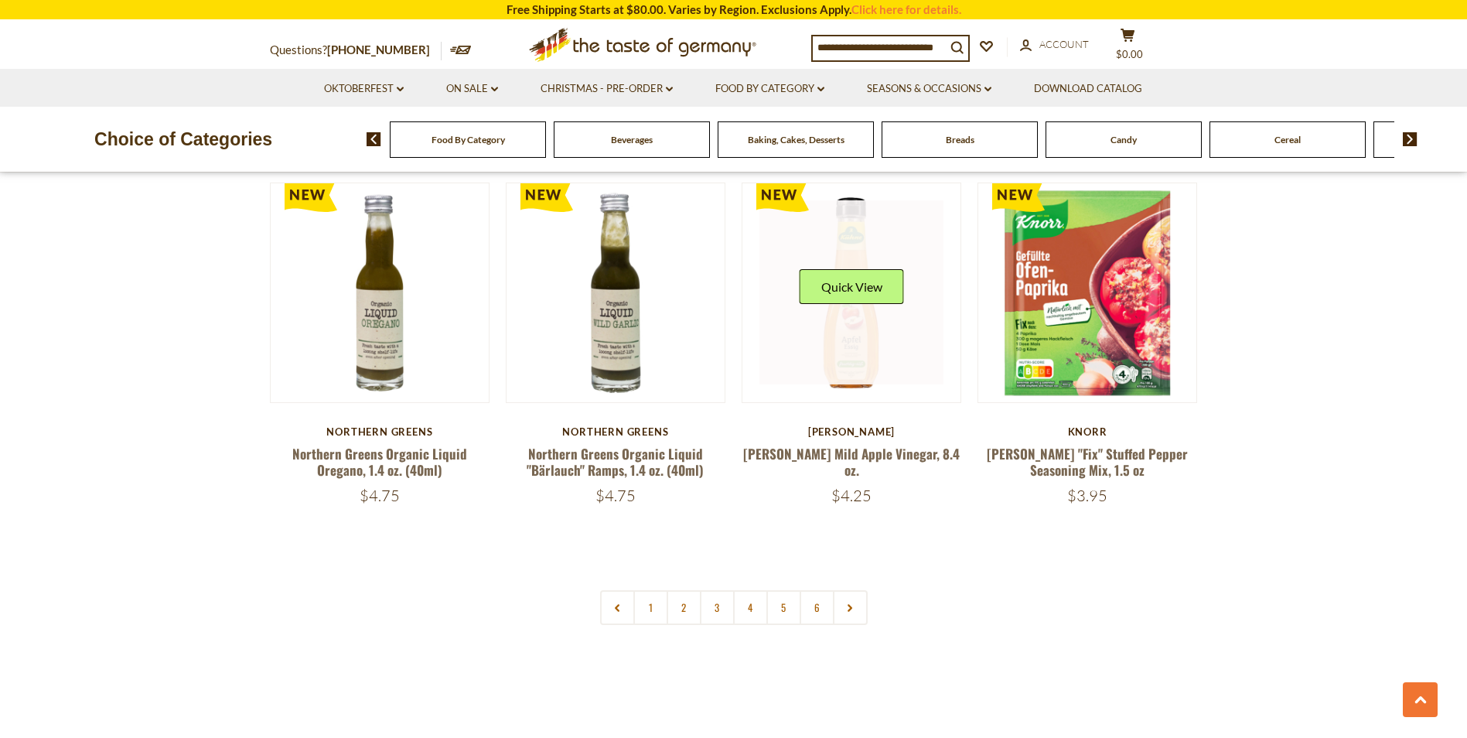
scroll to position [3712, 0]
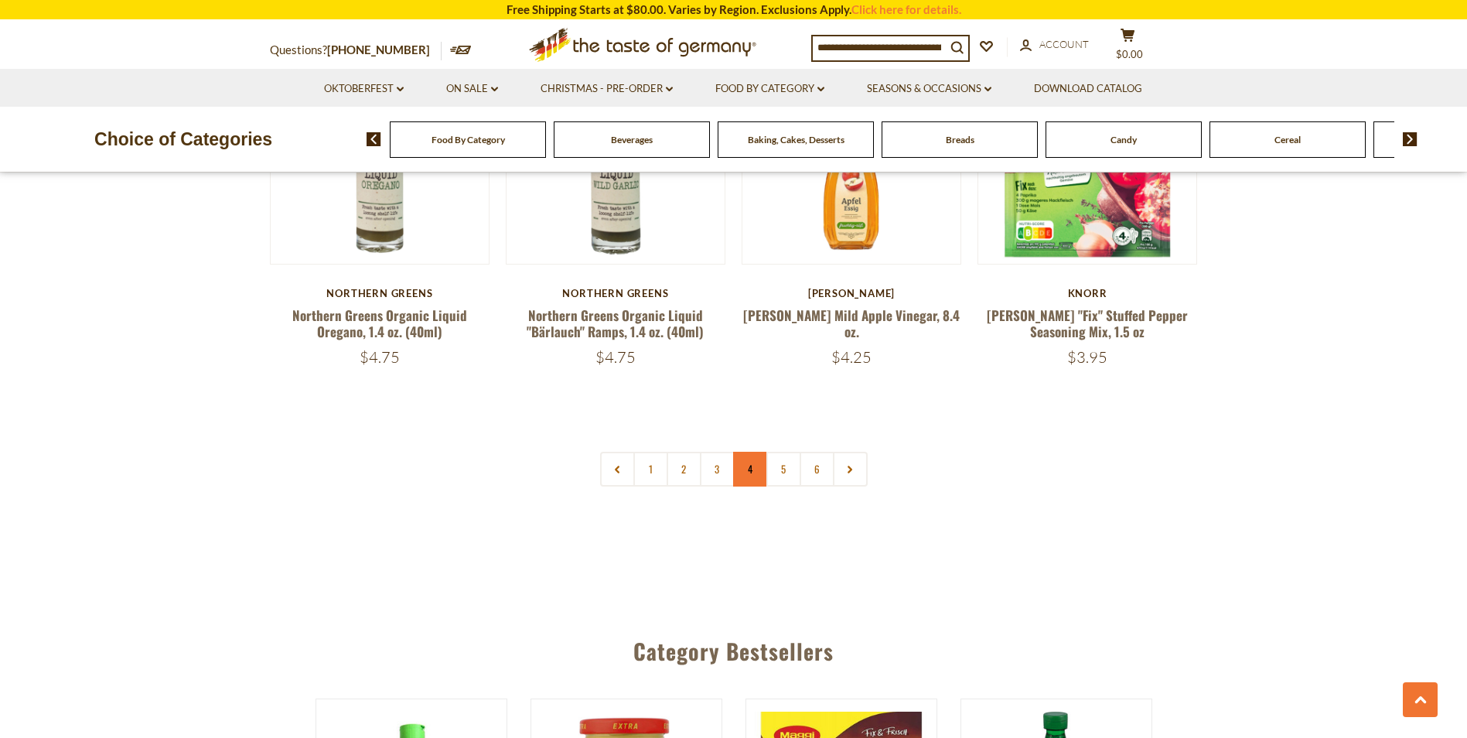
click at [746, 452] on link "4" at bounding box center [750, 469] width 35 height 35
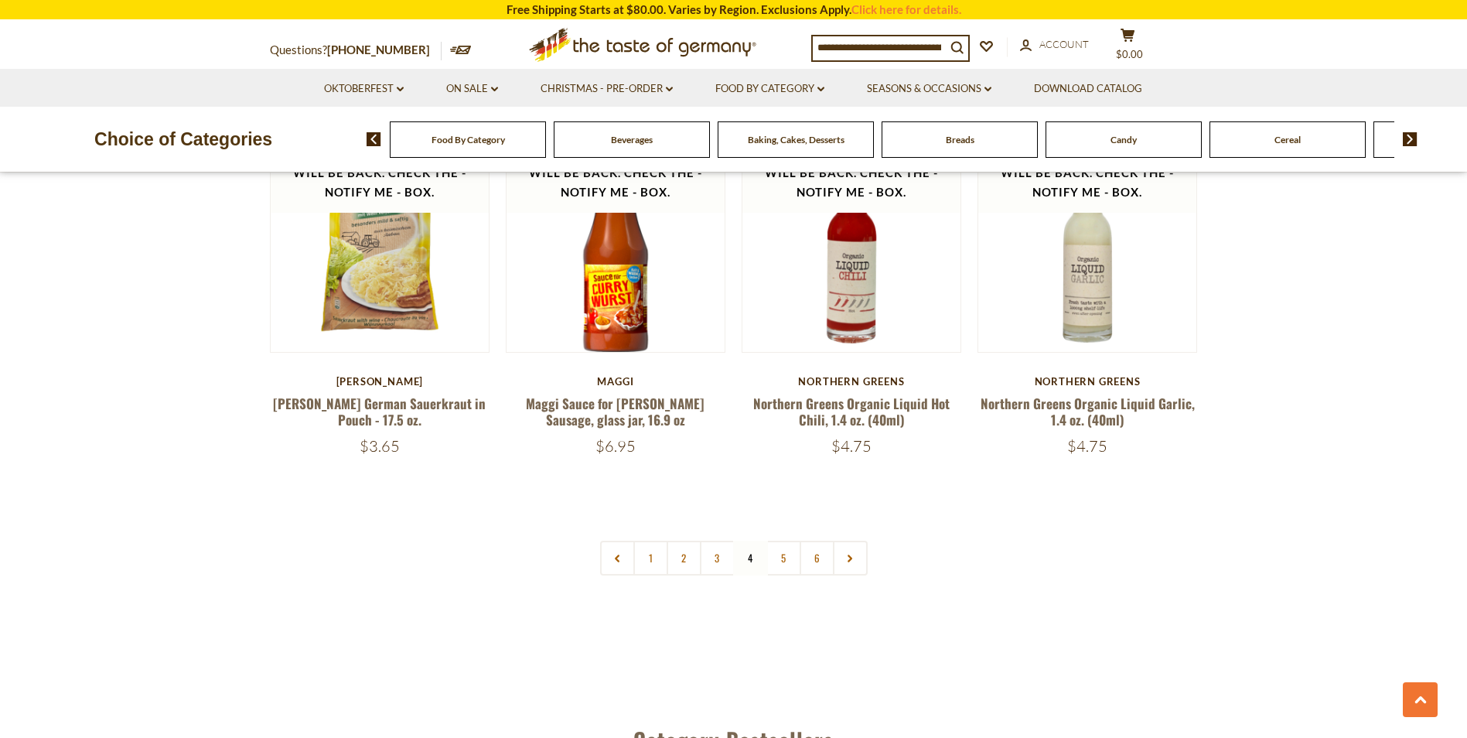
scroll to position [3588, 0]
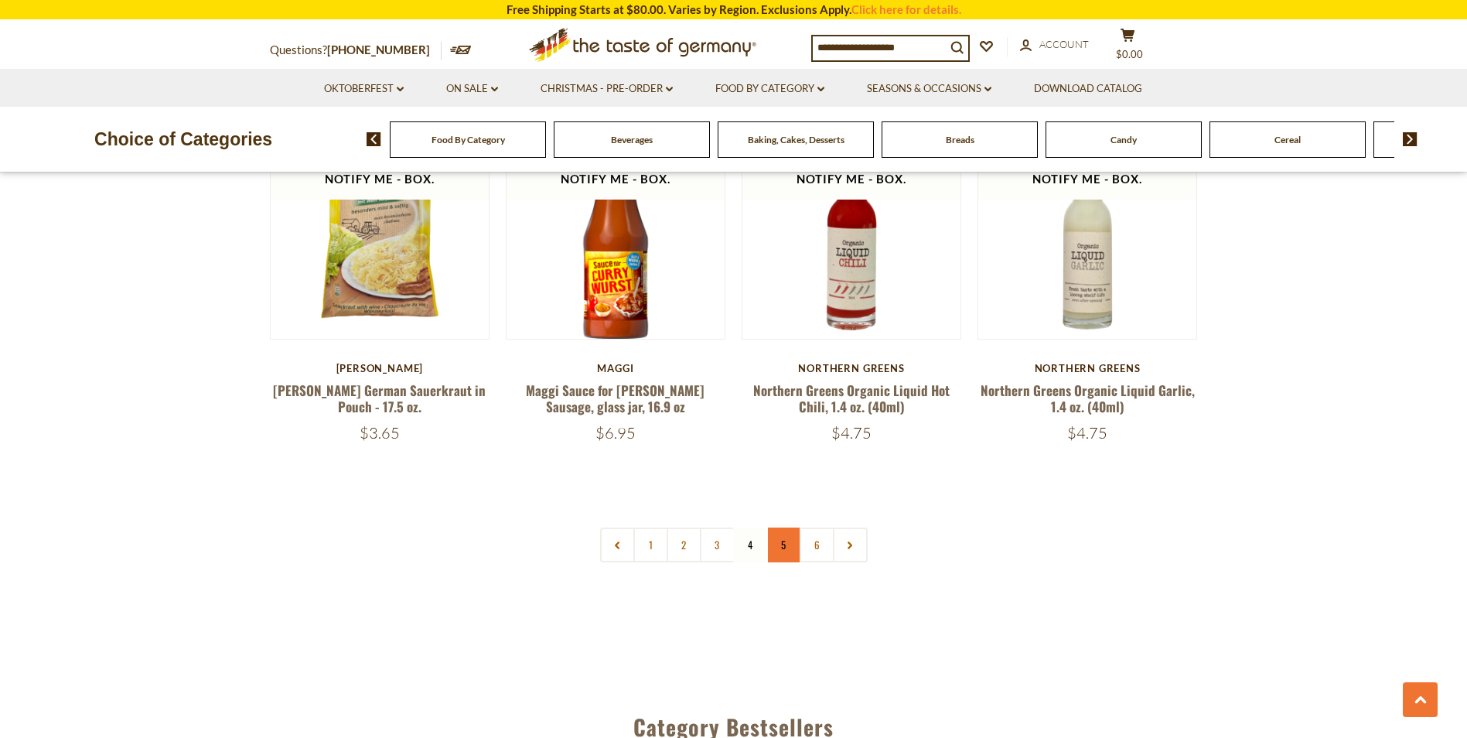
click at [786, 527] on link "5" at bounding box center [783, 544] width 35 height 35
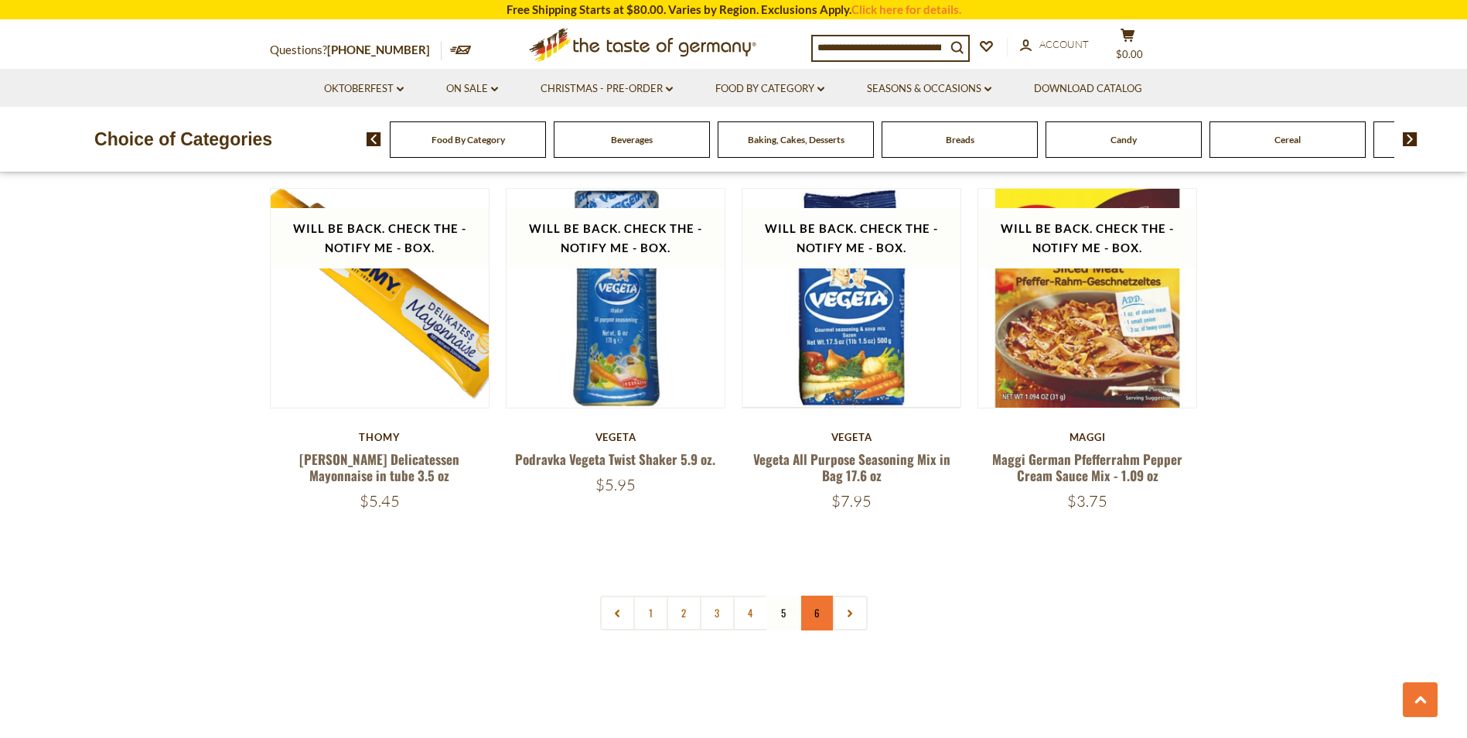
click at [817, 595] on link "6" at bounding box center [817, 612] width 35 height 35
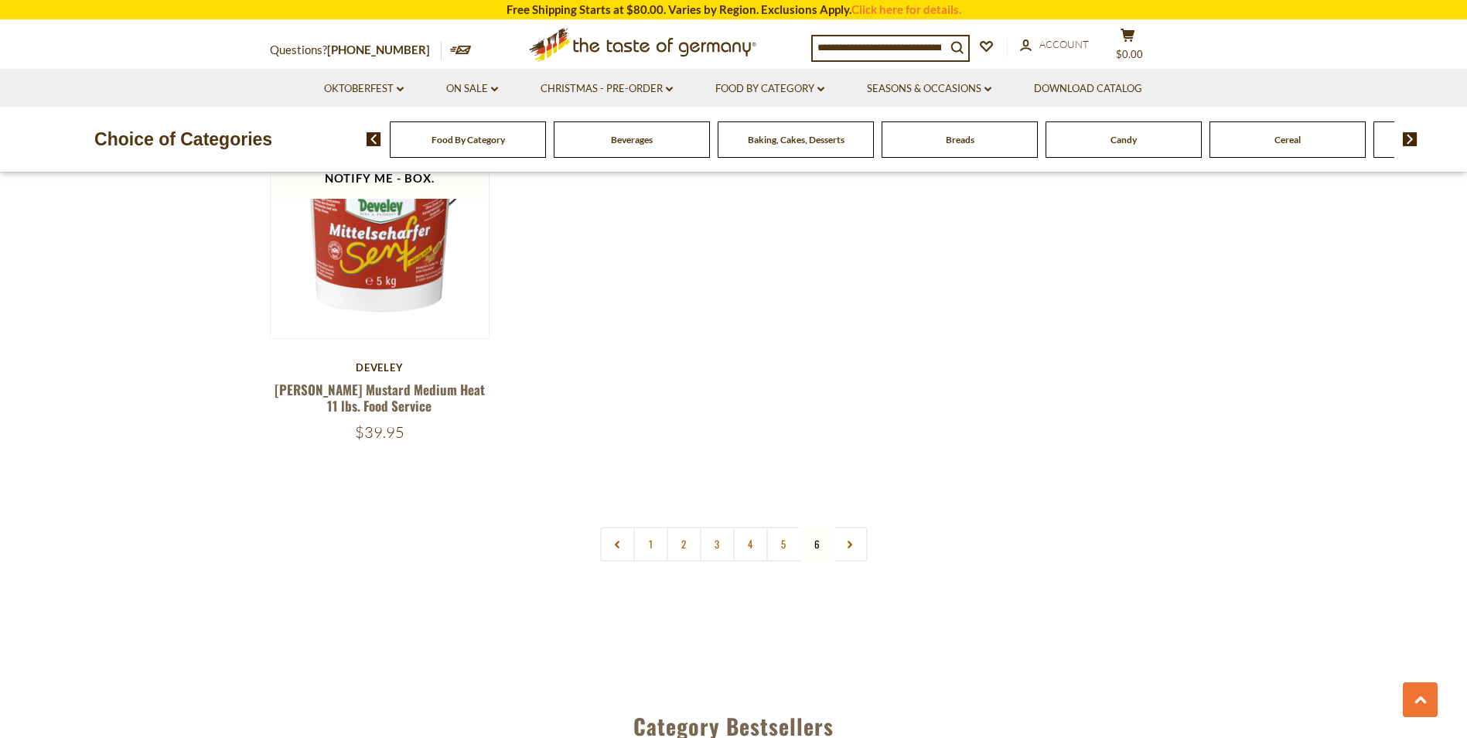
scroll to position [1036, 0]
